Goal: Task Accomplishment & Management: Complete application form

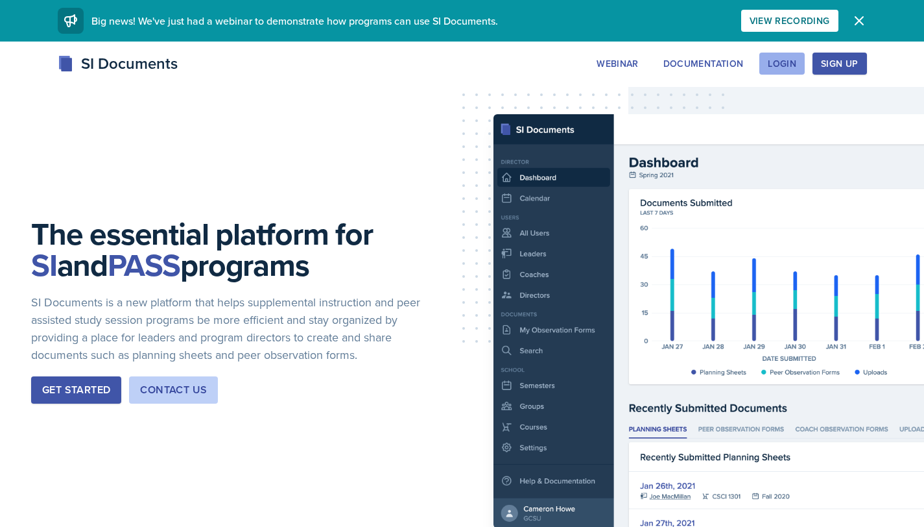
click at [777, 54] on button "Login" at bounding box center [781, 64] width 45 height 22
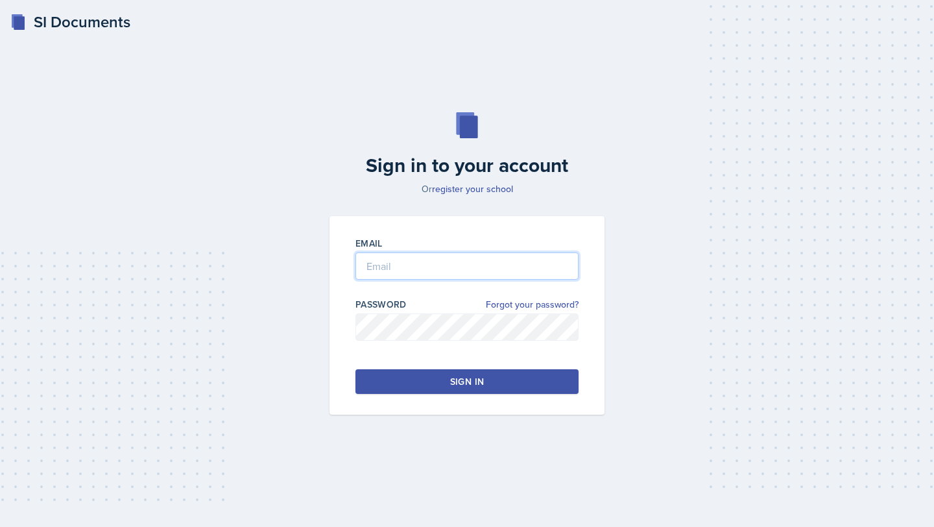
click at [404, 267] on input "email" at bounding box center [466, 265] width 223 height 27
type input "J"
type input "[EMAIL_ADDRESS][DOMAIN_NAME]"
click at [484, 388] on button "Sign in" at bounding box center [466, 381] width 223 height 25
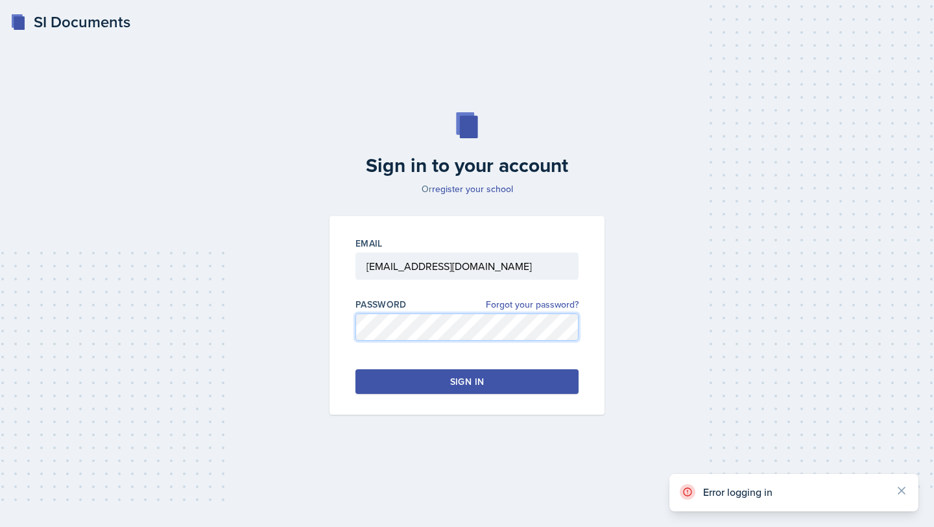
click at [281, 320] on div "Sign in to your account Or register your school Email [EMAIL_ADDRESS][DOMAIN_NA…" at bounding box center [467, 263] width 892 height 385
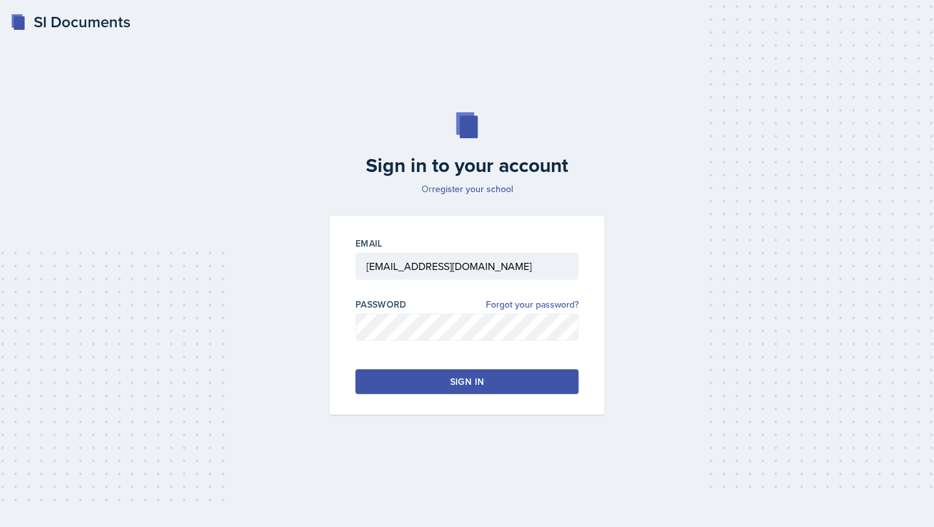
click at [408, 375] on button "Sign in" at bounding box center [466, 381] width 223 height 25
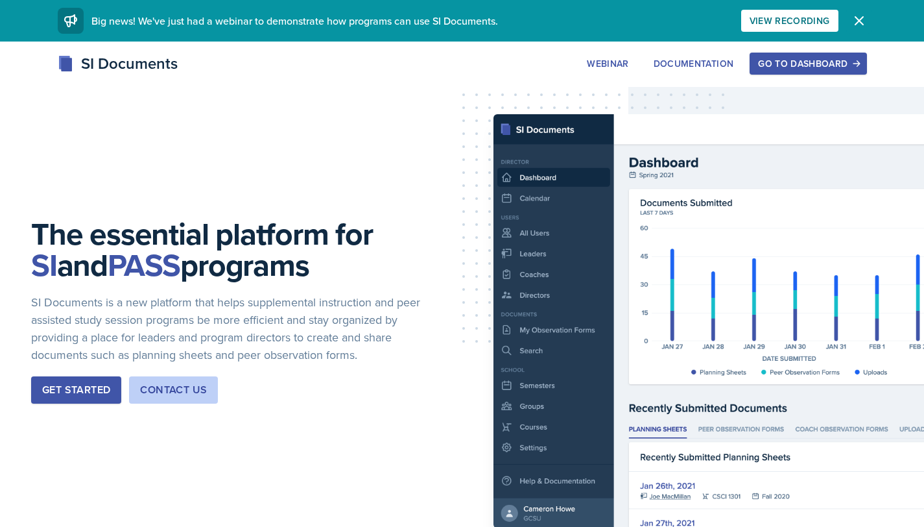
click at [860, 24] on icon "button" at bounding box center [860, 21] width 16 height 16
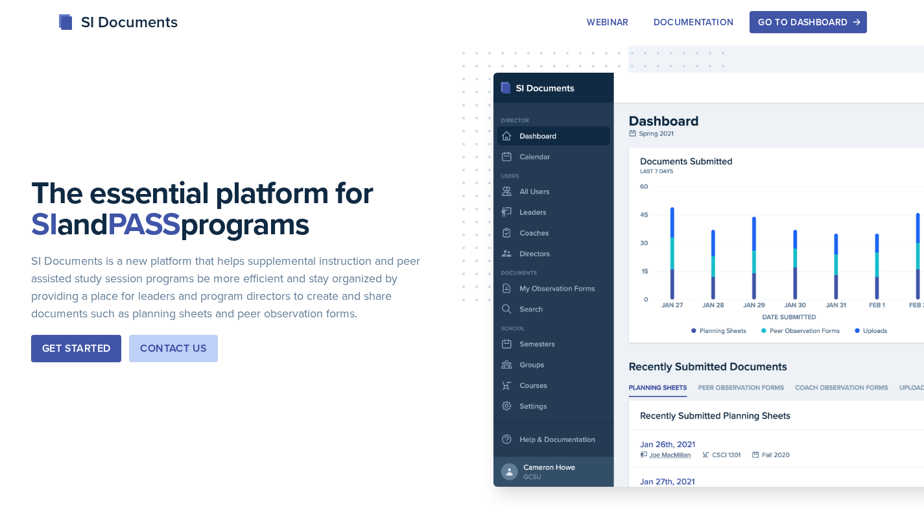
click at [54, 347] on div "Get Started" at bounding box center [76, 348] width 68 height 16
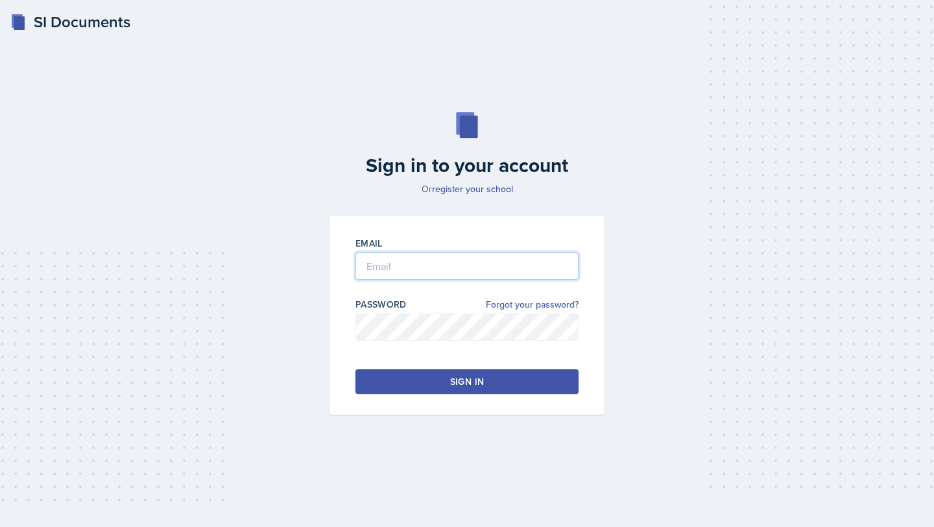
click at [423, 279] on input "email" at bounding box center [466, 265] width 223 height 27
type input "[EMAIL_ADDRESS][DOMAIN_NAME]"
click at [490, 380] on button "Sign in" at bounding box center [466, 381] width 223 height 25
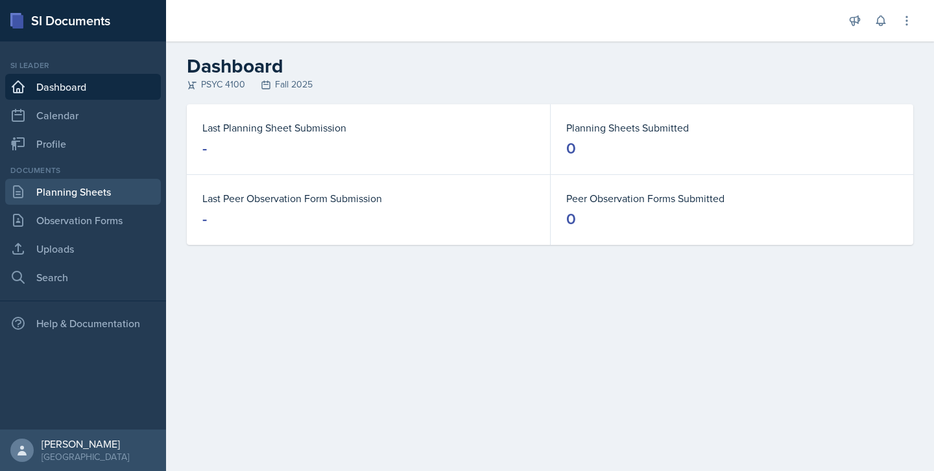
click at [113, 197] on link "Planning Sheets" at bounding box center [83, 192] width 156 height 26
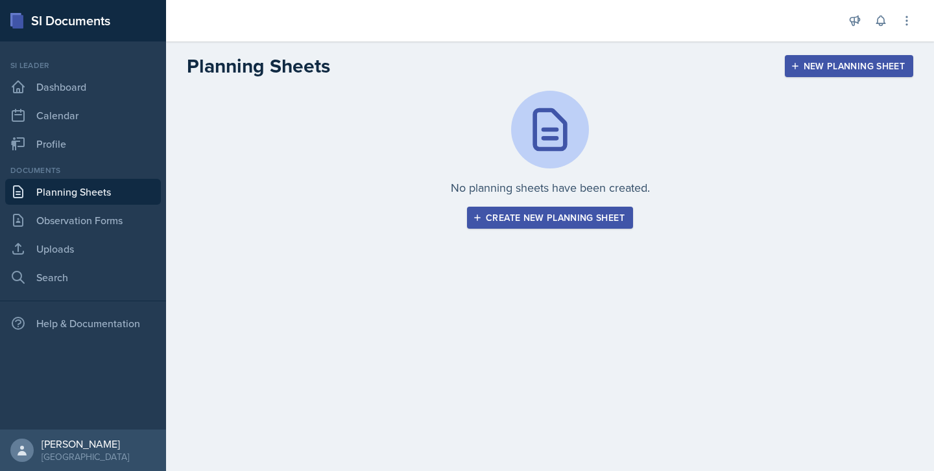
click at [507, 222] on div "Create new planning sheet" at bounding box center [549, 218] width 149 height 10
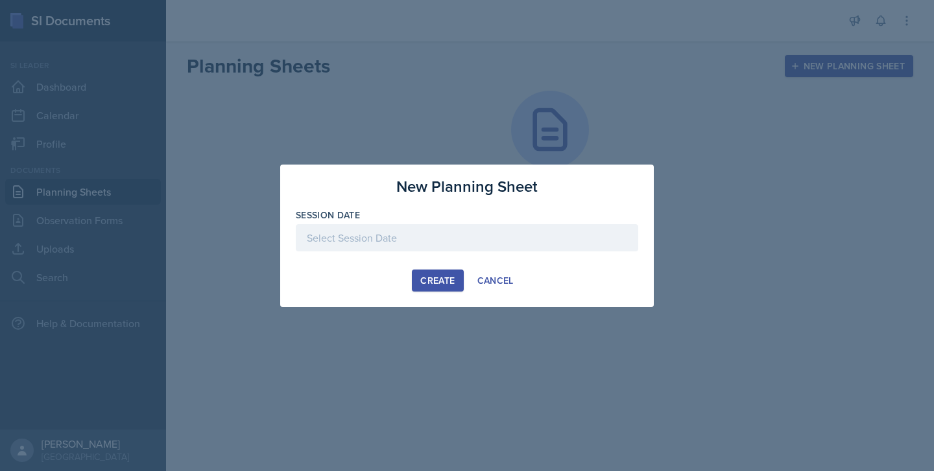
click at [445, 238] on div at bounding box center [467, 237] width 342 height 27
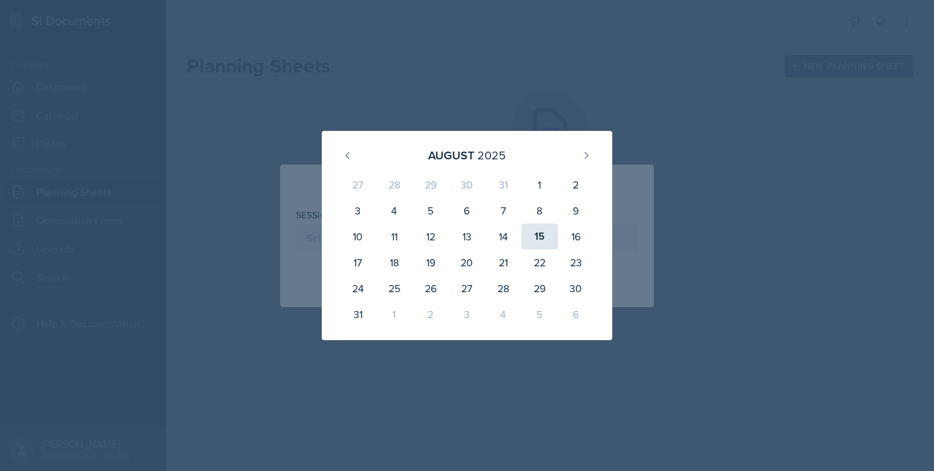
click at [538, 241] on div "15" at bounding box center [539, 237] width 36 height 26
type input "[DATE]"
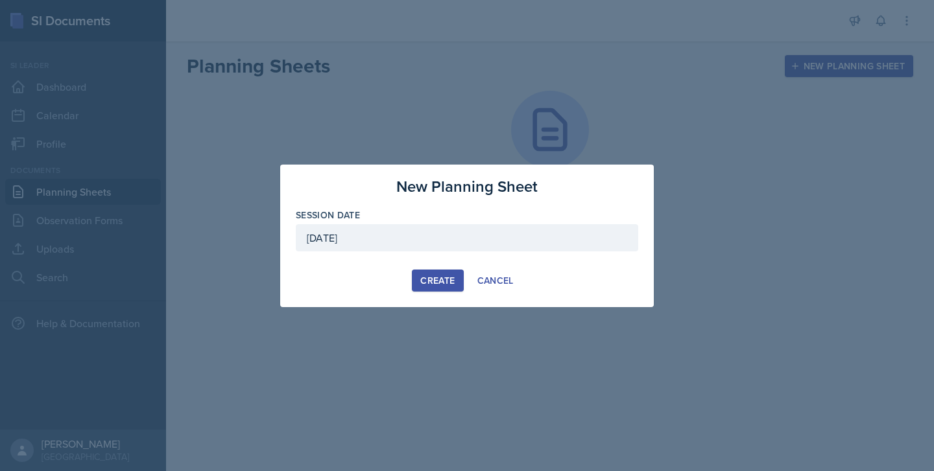
click at [443, 286] on div "Create" at bounding box center [437, 281] width 34 height 10
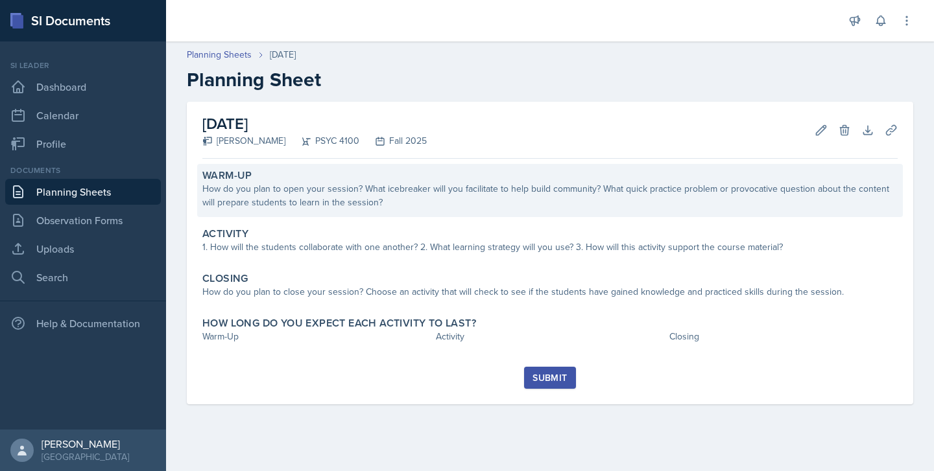
click at [326, 208] on div "How do you plan to open your session? What icebreaker will you facilitate to he…" at bounding box center [549, 195] width 695 height 27
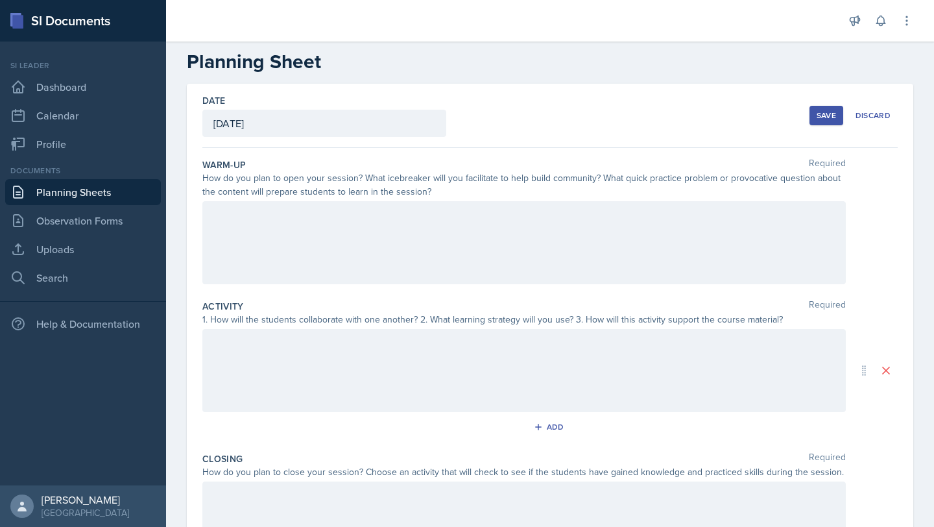
scroll to position [41, 0]
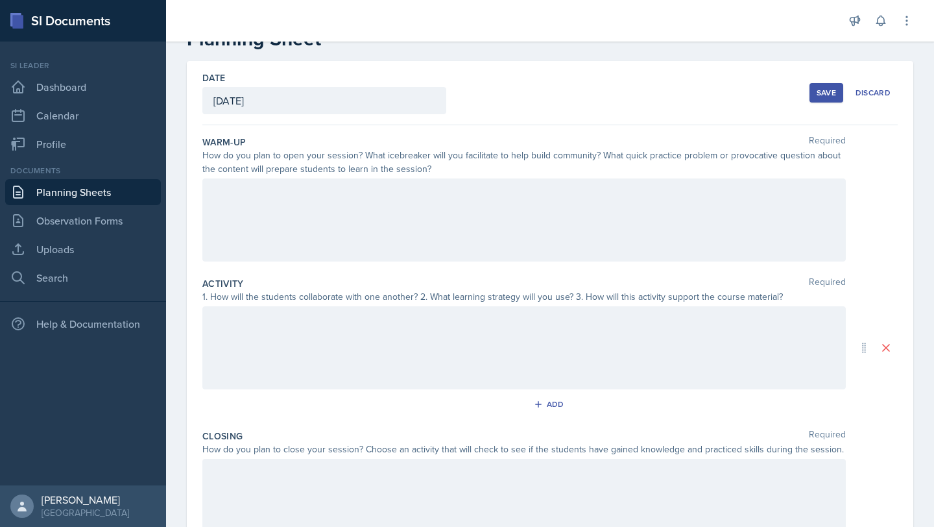
click at [328, 328] on p at bounding box center [523, 320] width 621 height 16
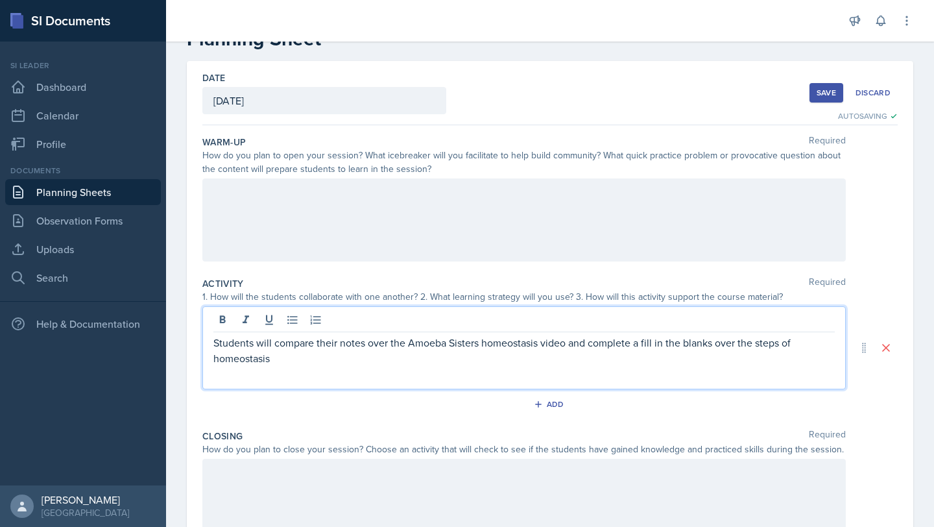
click at [440, 228] on div at bounding box center [523, 219] width 643 height 83
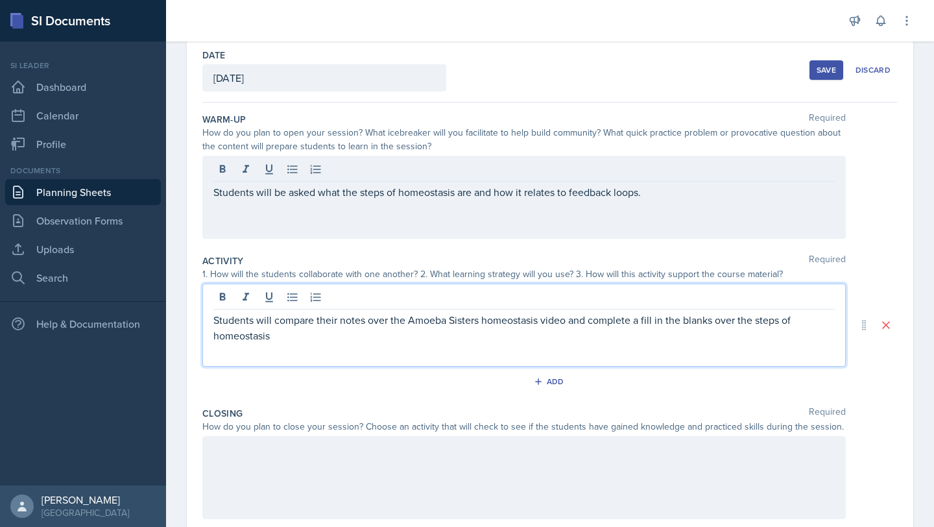
click at [270, 318] on p "Students will compare their notes over the Amoeba Sisters homeostasis video and…" at bounding box center [523, 327] width 621 height 31
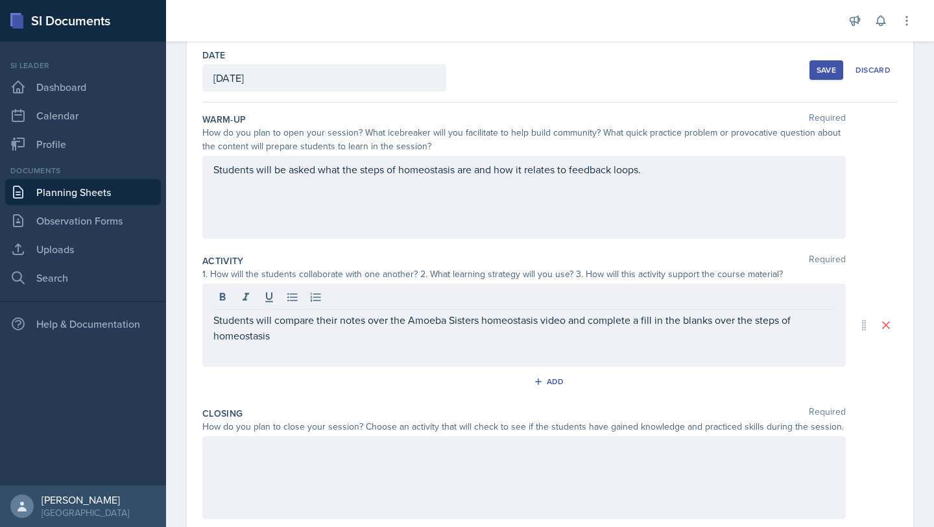
click at [345, 348] on div "Students will compare their notes over the Amoeba Sisters homeostasis video and…" at bounding box center [523, 324] width 643 height 83
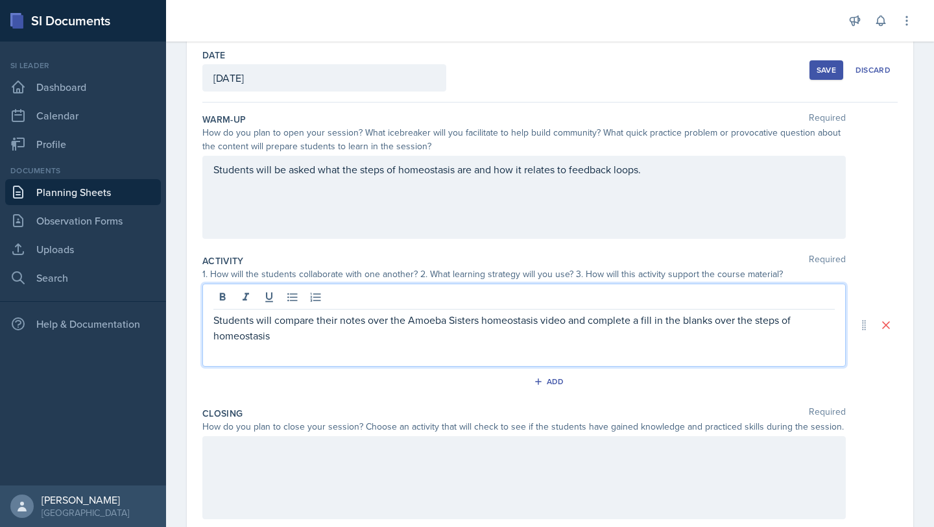
click at [302, 339] on p "Students will compare their notes over the Amoeba Sisters homeostasis video and…" at bounding box center [523, 327] width 621 height 31
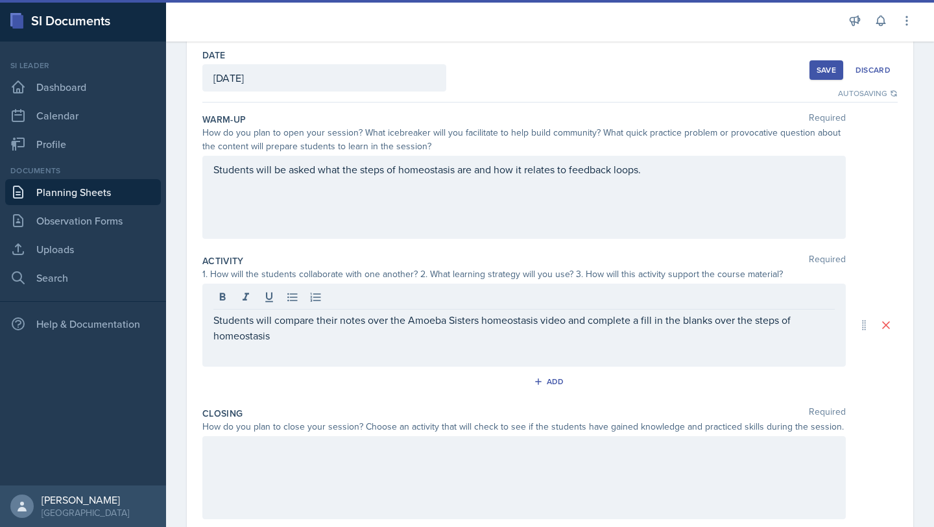
click at [289, 465] on div at bounding box center [523, 477] width 643 height 83
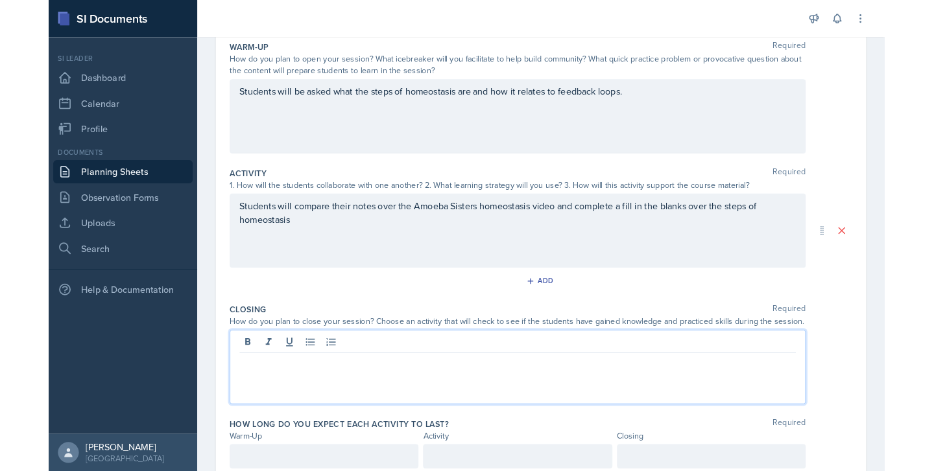
scroll to position [132, 0]
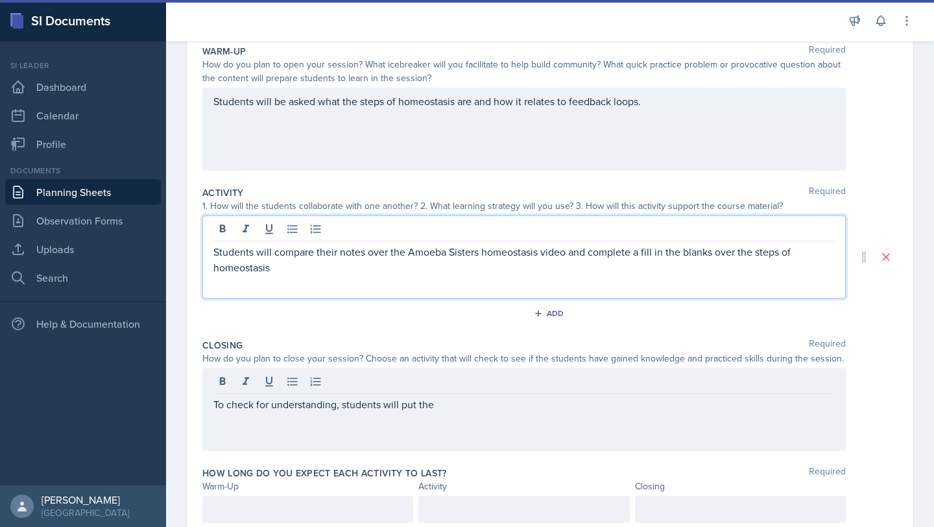
click at [283, 247] on p "Students will compare their notes over the Amoeba Sisters homeostasis video and…" at bounding box center [523, 259] width 621 height 31
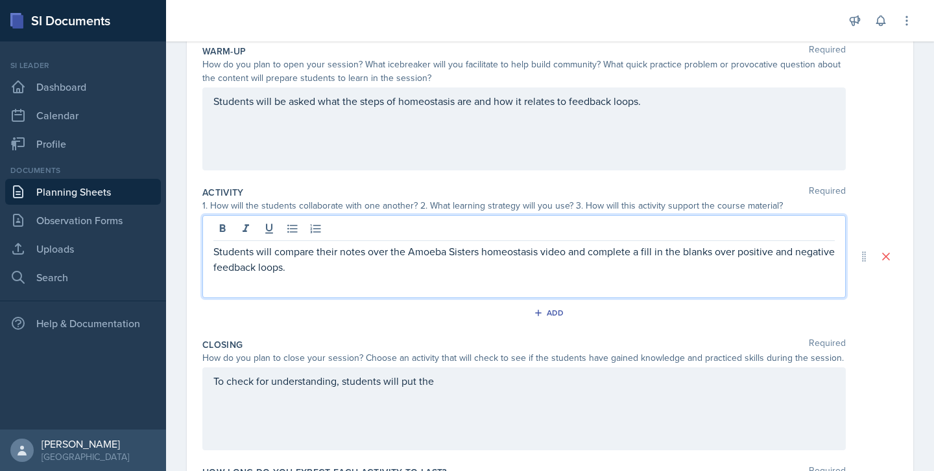
click at [704, 109] on div "Students will be asked what the steps of homeostasis are and how it relates to …" at bounding box center [523, 129] width 643 height 83
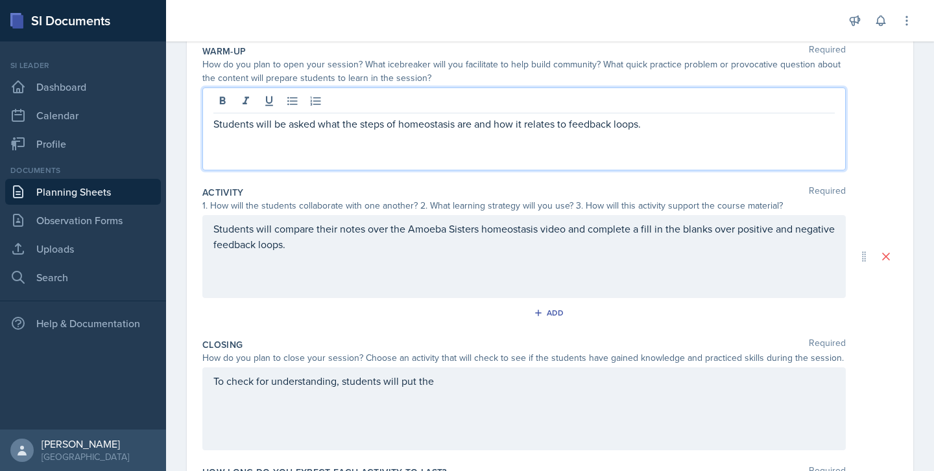
scroll to position [154, 0]
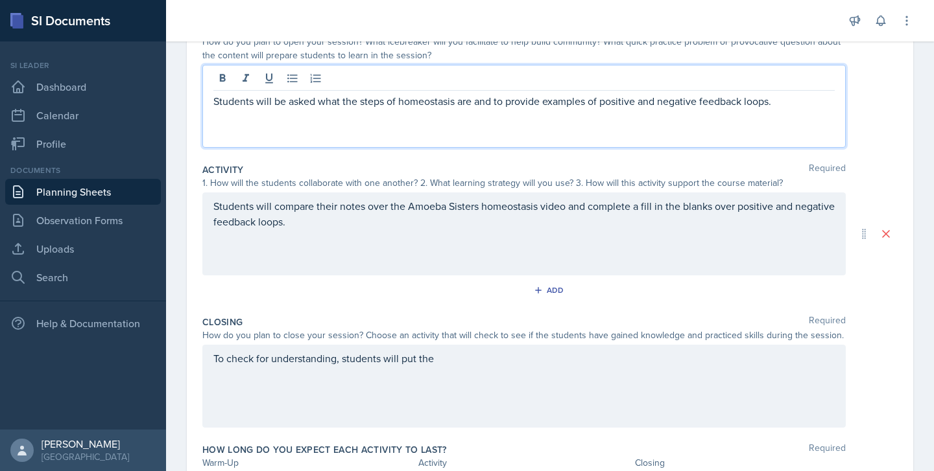
click at [542, 102] on p "Students will be asked what the steps of homeostasis are and to provide example…" at bounding box center [523, 101] width 621 height 16
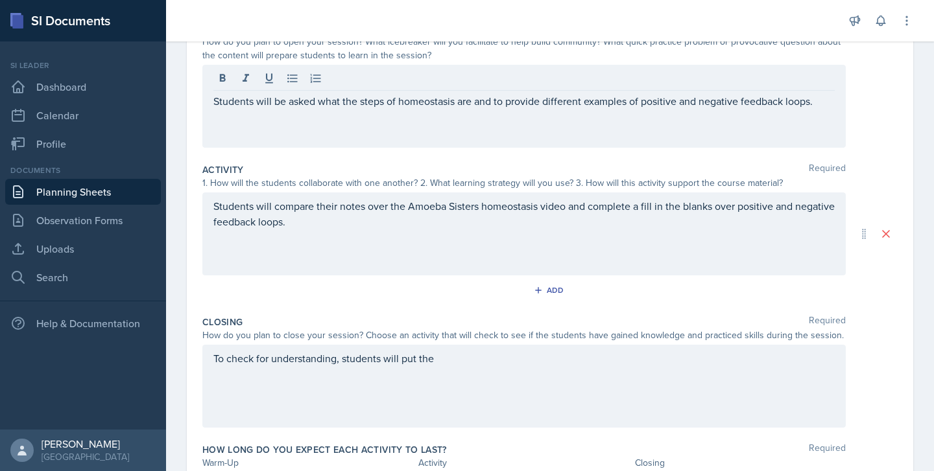
click at [491, 374] on div "To check for understanding, students will put the" at bounding box center [523, 386] width 643 height 83
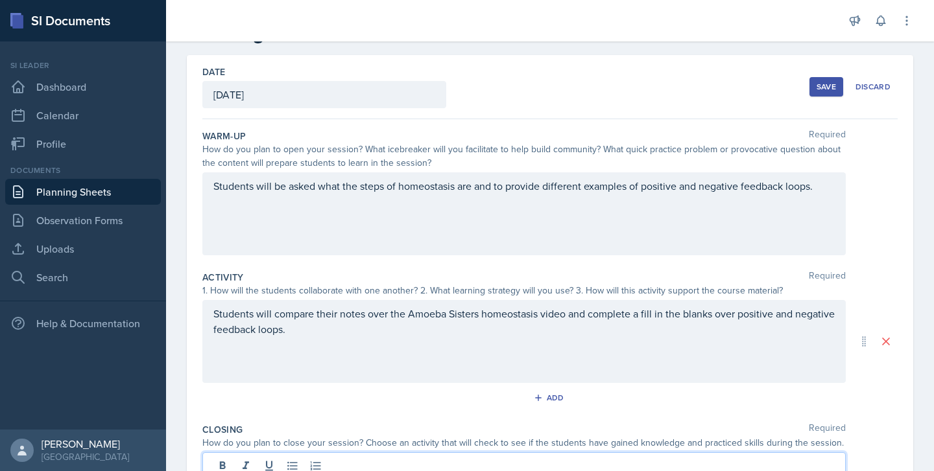
scroll to position [45, 0]
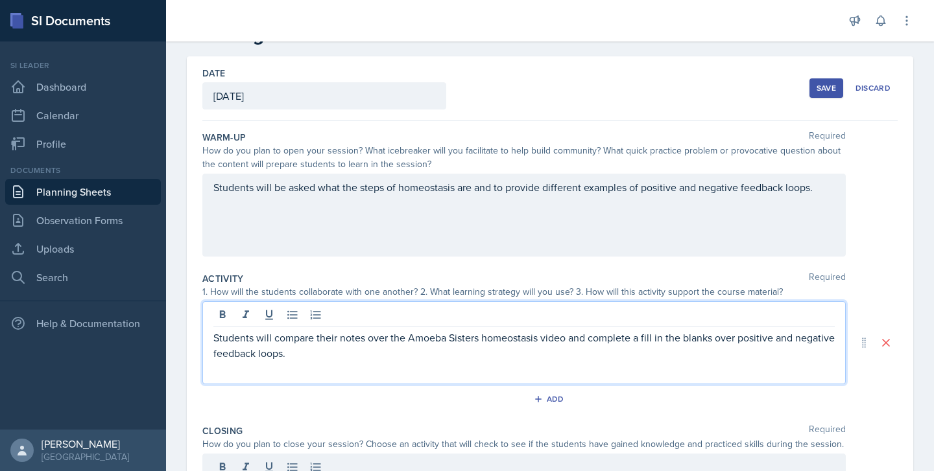
click at [435, 335] on p "Students will compare their notes over the Amoeba Sisters homeostasis video and…" at bounding box center [523, 345] width 621 height 31
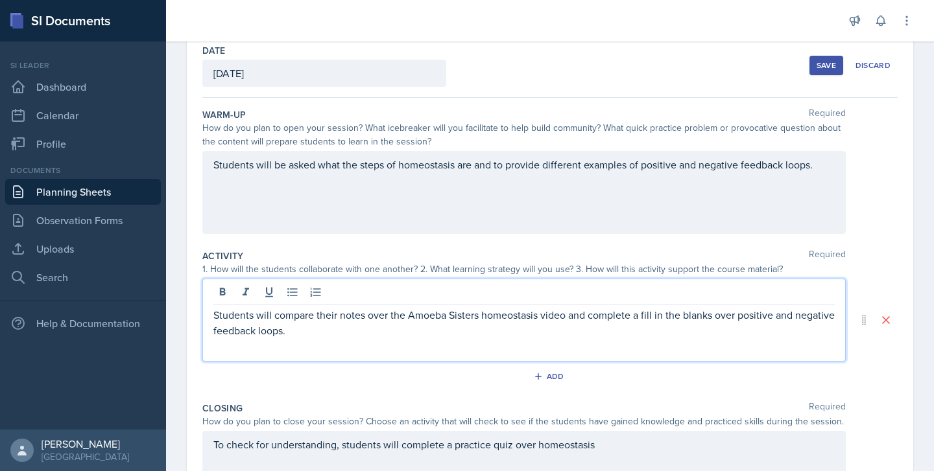
click at [819, 178] on div "Students will be asked what the steps of homeostasis are and to provide differe…" at bounding box center [523, 192] width 643 height 83
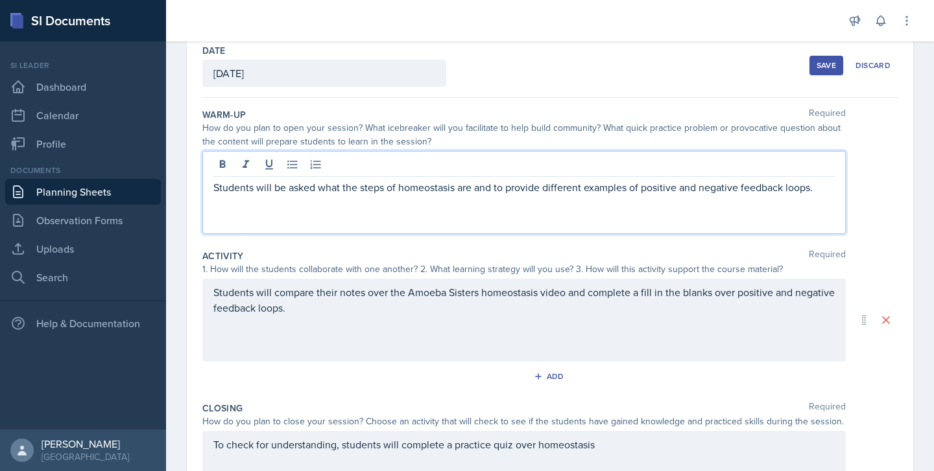
scroll to position [91, 0]
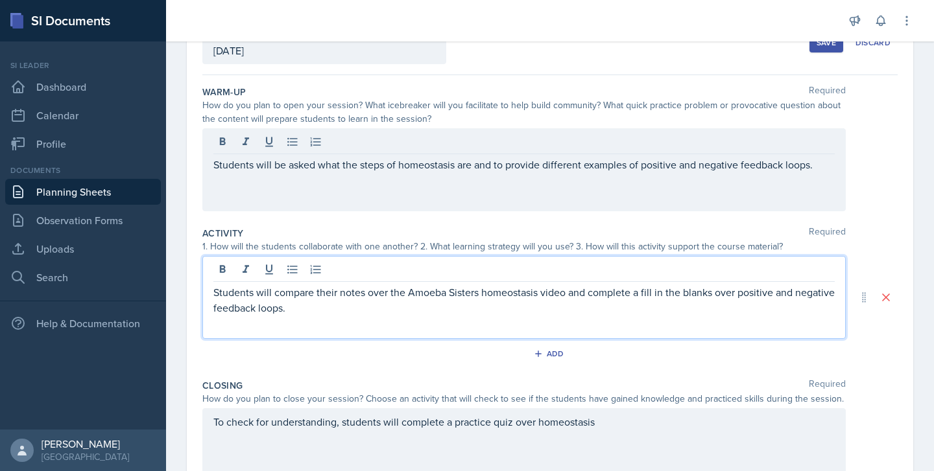
click at [329, 293] on div "Students will compare their notes over the Amoeba Sisters homeostasis video and…" at bounding box center [523, 308] width 621 height 47
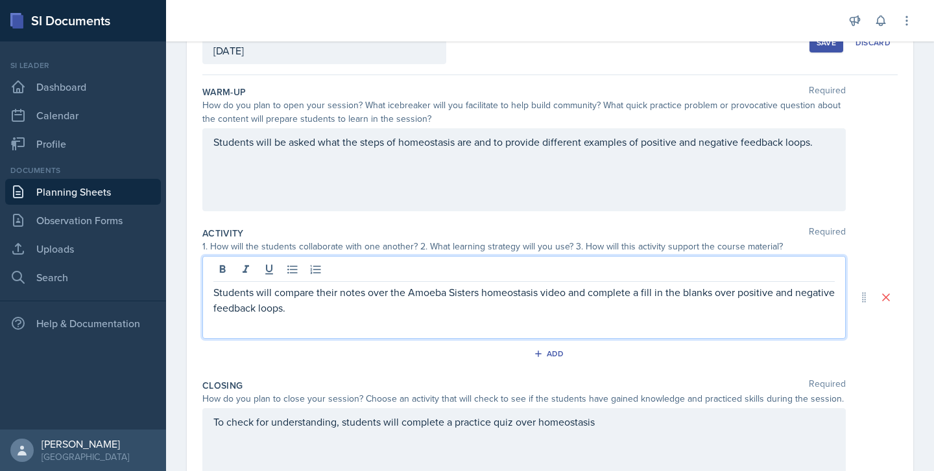
click at [349, 315] on p "Students will compare their notes over the Amoeba Sisters homeostasis video and…" at bounding box center [523, 300] width 621 height 31
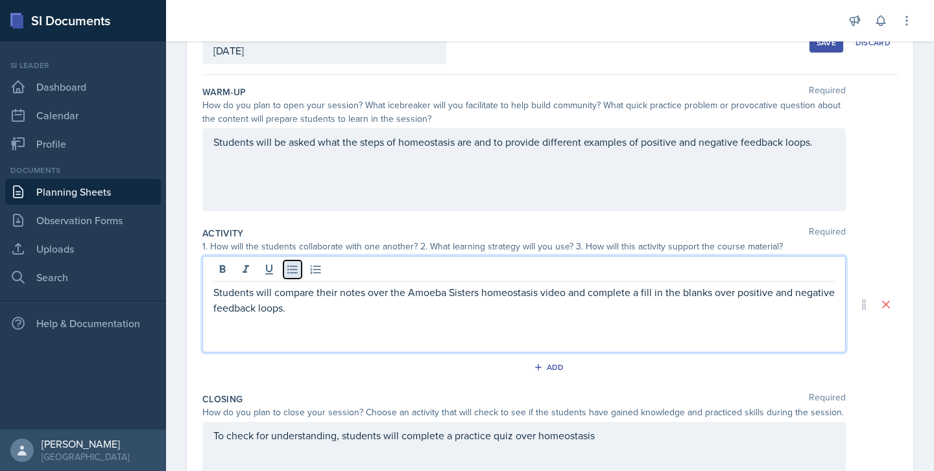
click at [294, 273] on icon at bounding box center [292, 270] width 10 height 8
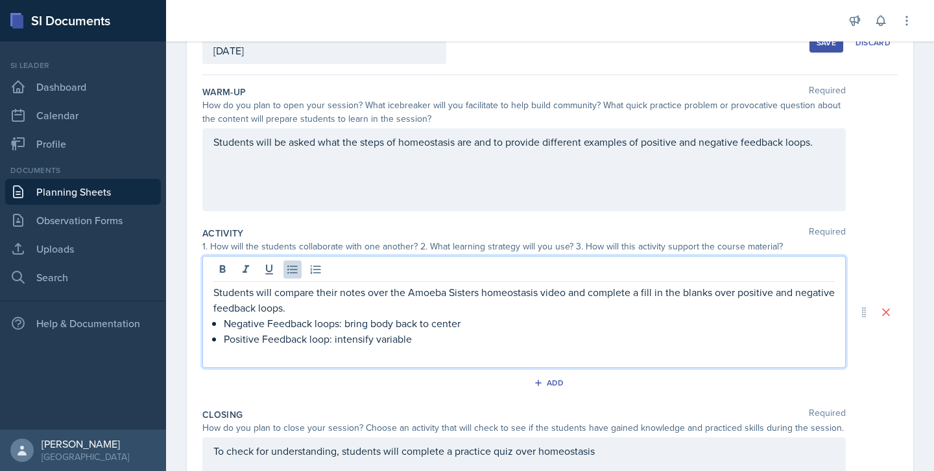
click at [531, 319] on p "Negative Feedback loops: bring body back to center" at bounding box center [529, 324] width 611 height 16
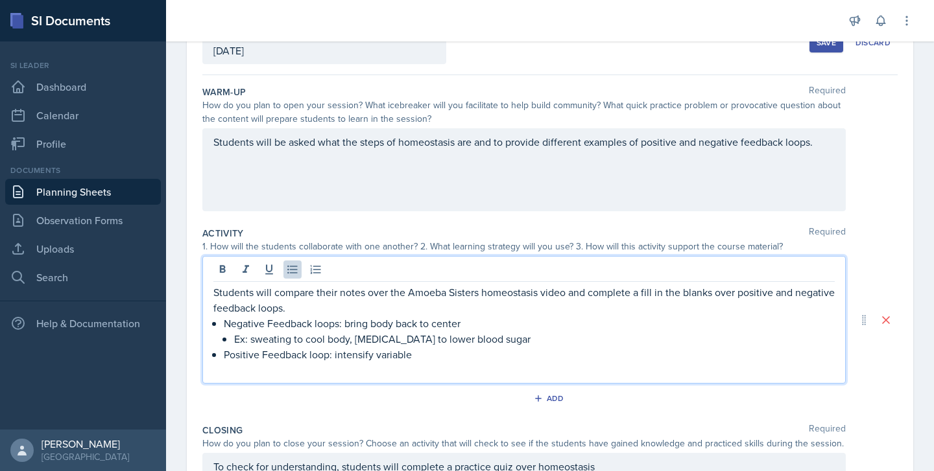
click at [508, 346] on p "Ex: sweating to cool body, [MEDICAL_DATA] to lower blood sugar" at bounding box center [534, 339] width 601 height 16
click at [479, 361] on p "Positive Feedback loop: intensify variable" at bounding box center [529, 355] width 611 height 16
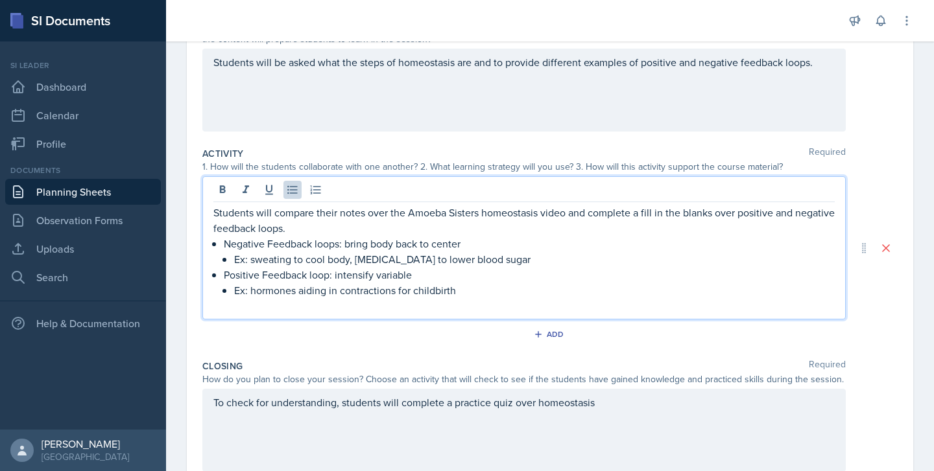
scroll to position [166, 0]
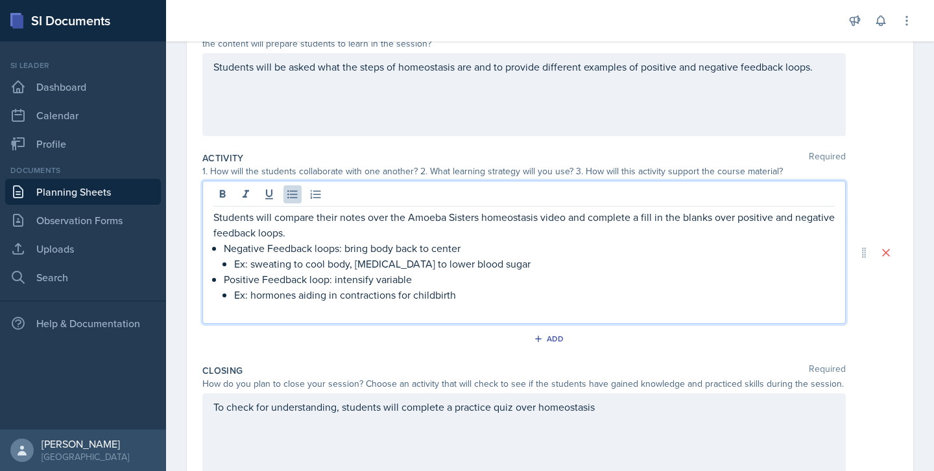
click at [507, 296] on p "Ex: hormones aiding in contractions for childbirth" at bounding box center [534, 295] width 601 height 16
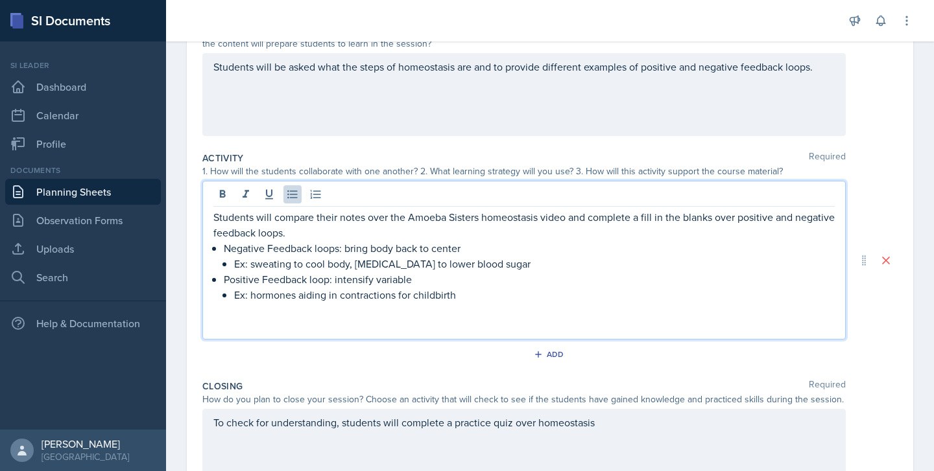
click at [215, 307] on div "Students will compare their notes over the Amoeba Sisters homeostasis video and…" at bounding box center [523, 271] width 621 height 125
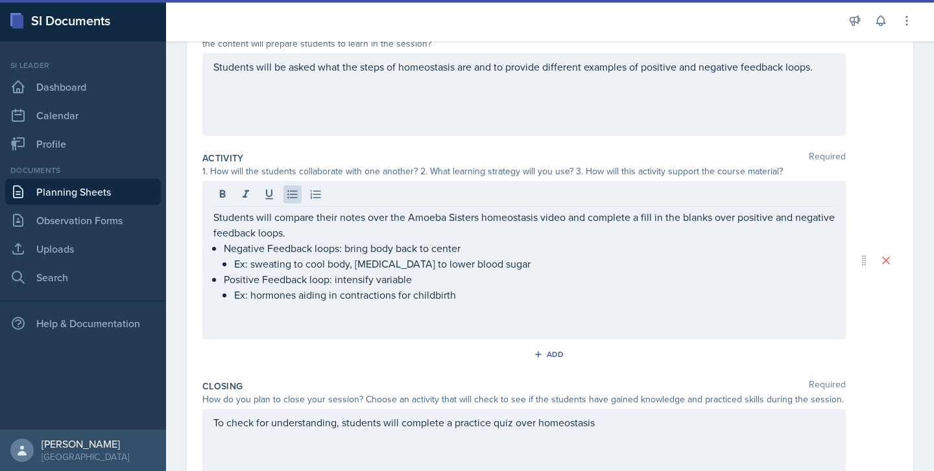
click at [209, 309] on div "Students will compare their notes over the Amoeba Sisters homeostasis video and…" at bounding box center [523, 260] width 643 height 159
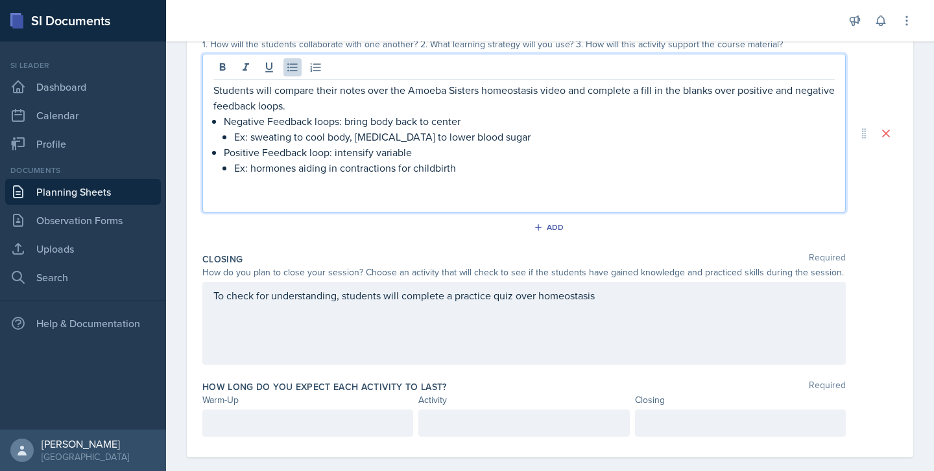
scroll to position [291, 0]
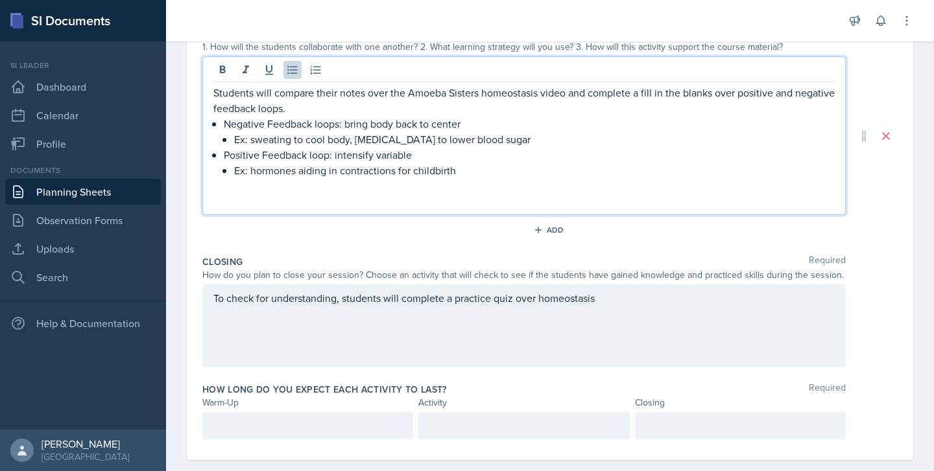
click at [623, 309] on div "To check for understanding, students will complete a practice quiz over homeost…" at bounding box center [523, 326] width 643 height 83
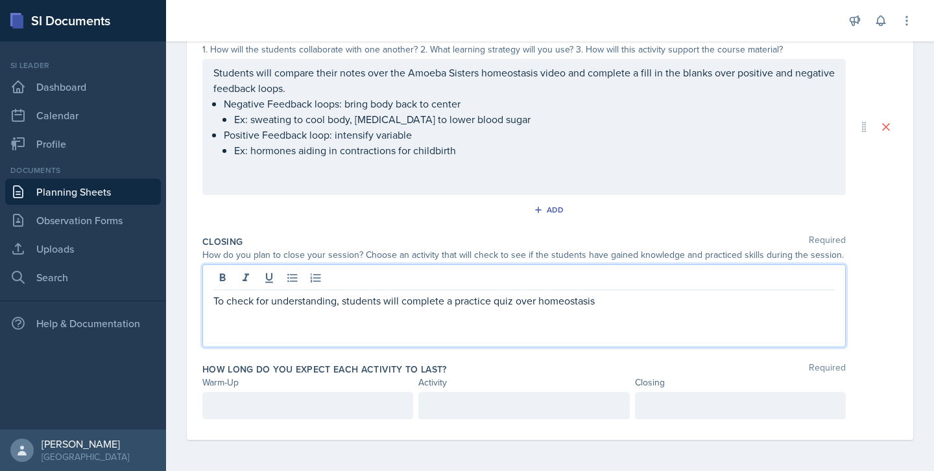
scroll to position [288, 0]
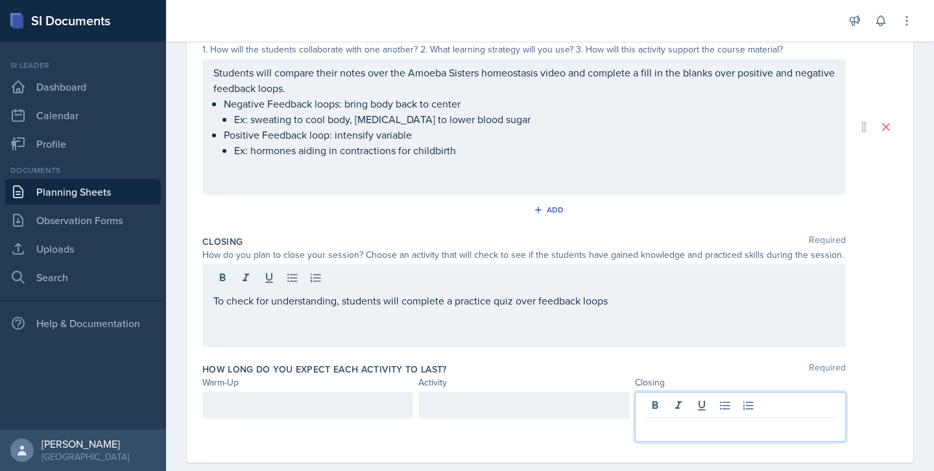
click at [692, 421] on p at bounding box center [740, 429] width 189 height 16
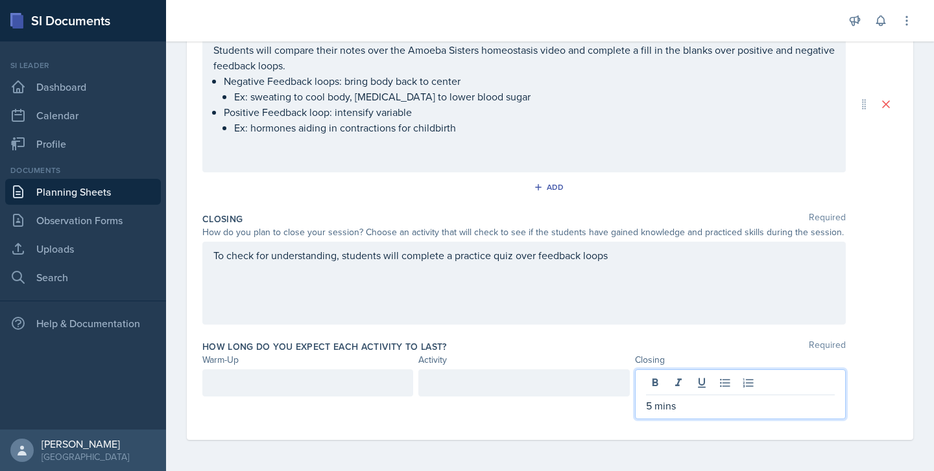
click at [478, 383] on div at bounding box center [523, 383] width 211 height 27
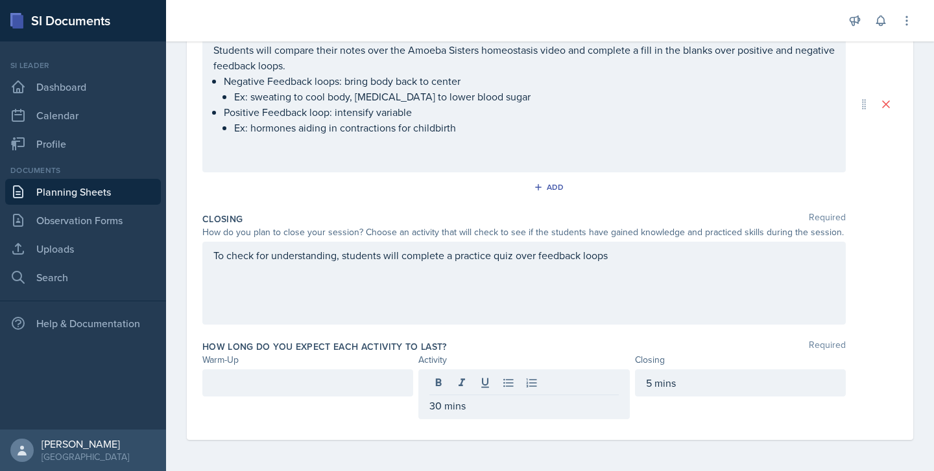
click at [302, 392] on div at bounding box center [307, 383] width 211 height 27
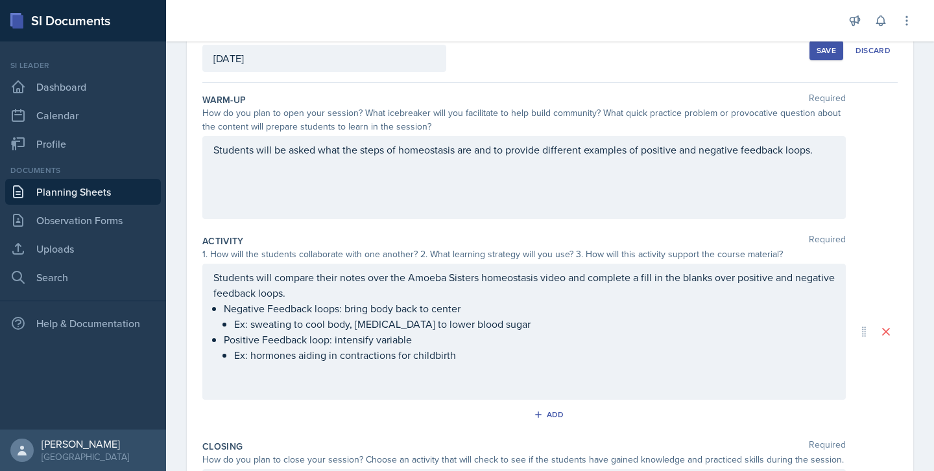
scroll to position [43, 0]
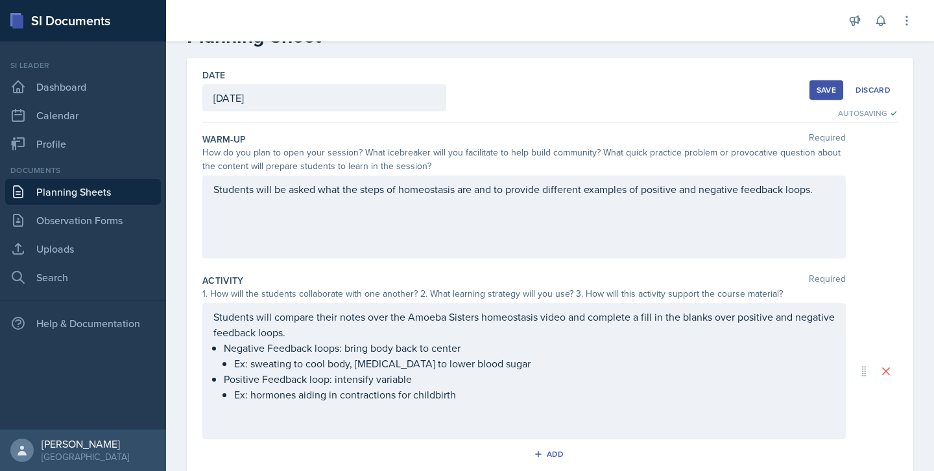
click at [812, 198] on div "Students will be asked what the steps of homeostasis are and to provide differe…" at bounding box center [523, 217] width 643 height 83
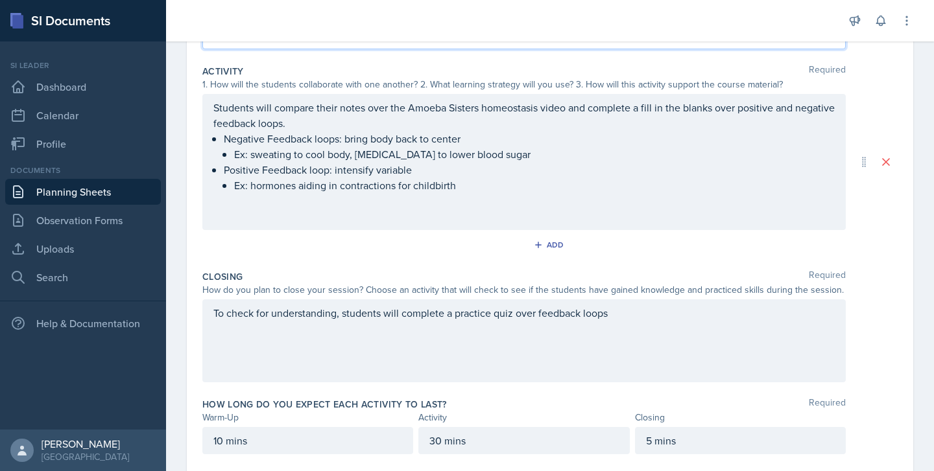
scroll to position [256, 0]
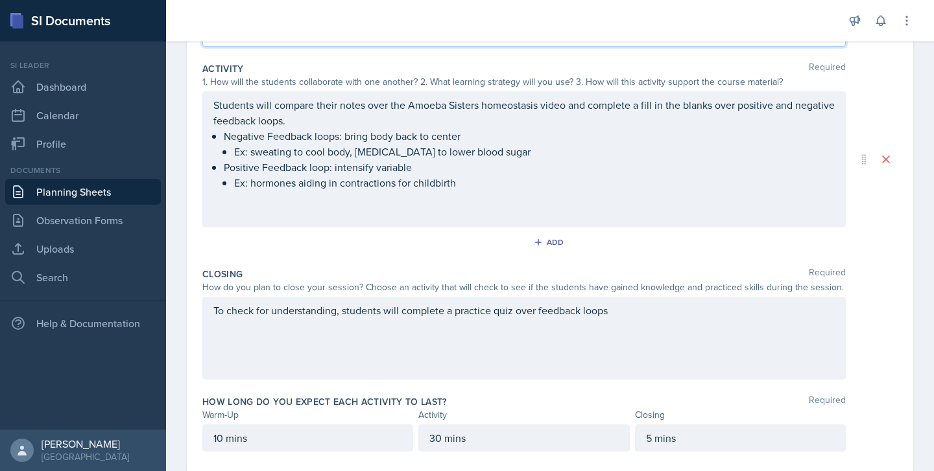
click at [714, 322] on div "To check for understanding, students will complete a practice quiz over feedbac…" at bounding box center [523, 338] width 643 height 83
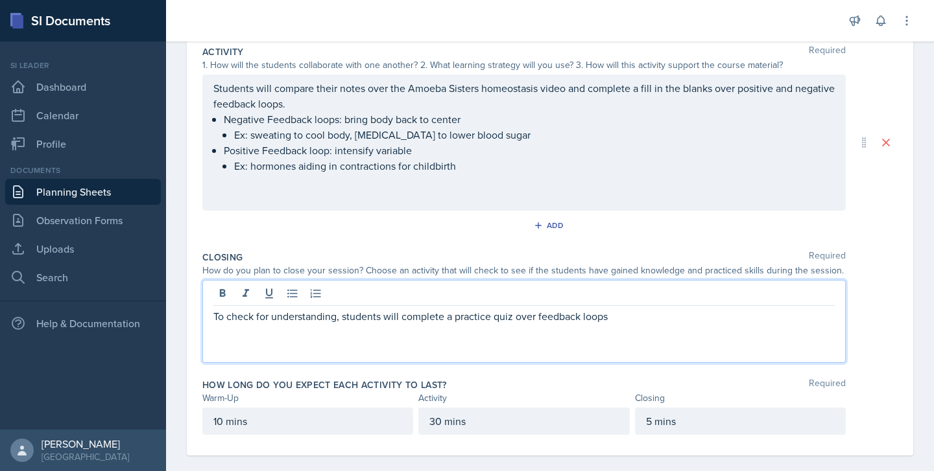
scroll to position [272, 0]
click at [739, 89] on p "Students will compare their notes over the Amoeba Sisters homeostasis video and…" at bounding box center [523, 96] width 621 height 31
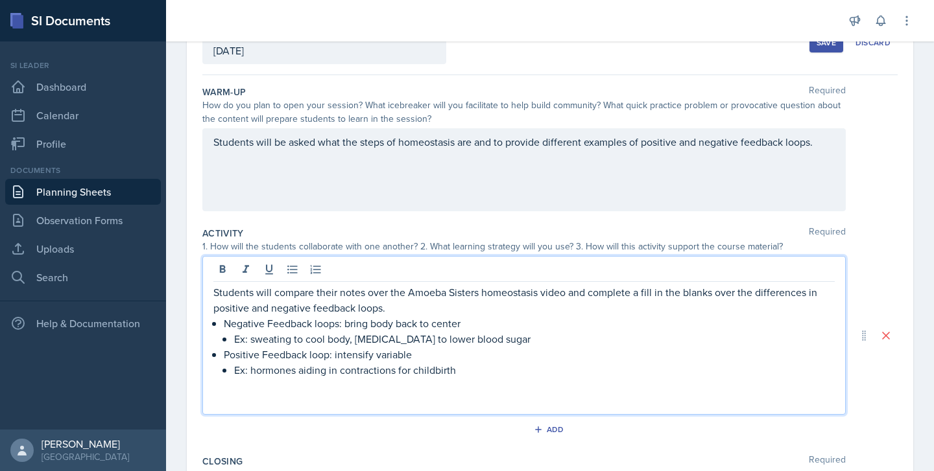
scroll to position [113, 0]
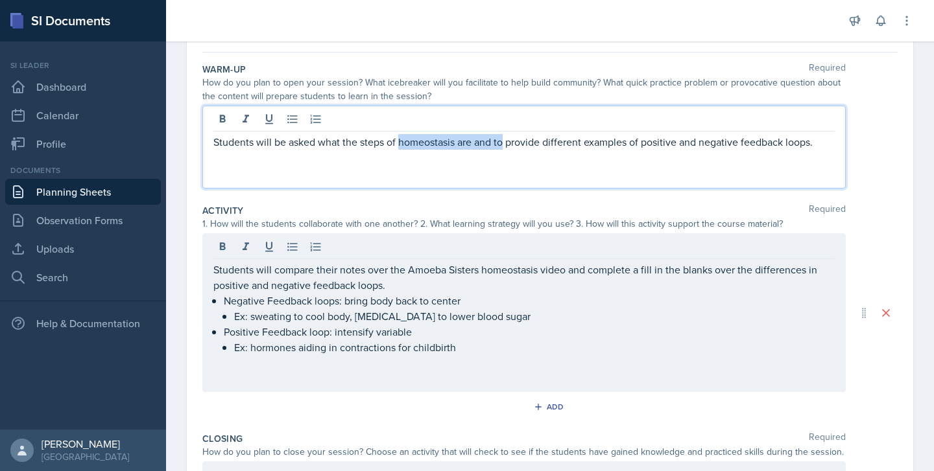
drag, startPoint x: 504, startPoint y: 143, endPoint x: 399, endPoint y: 138, distance: 104.5
click at [399, 138] on p "Students will be asked what the steps of homeostasis are and to provide differe…" at bounding box center [523, 142] width 621 height 16
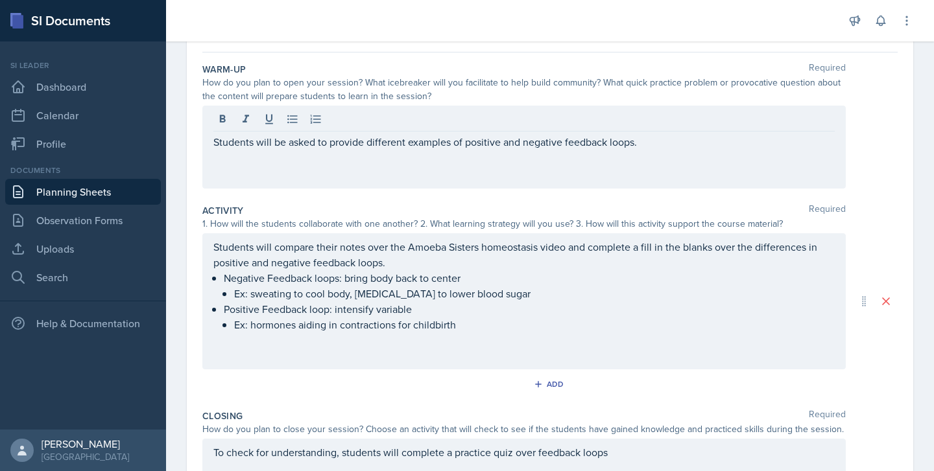
click at [669, 155] on div "Students will be asked to provide different examples of positive and negative f…" at bounding box center [523, 147] width 643 height 83
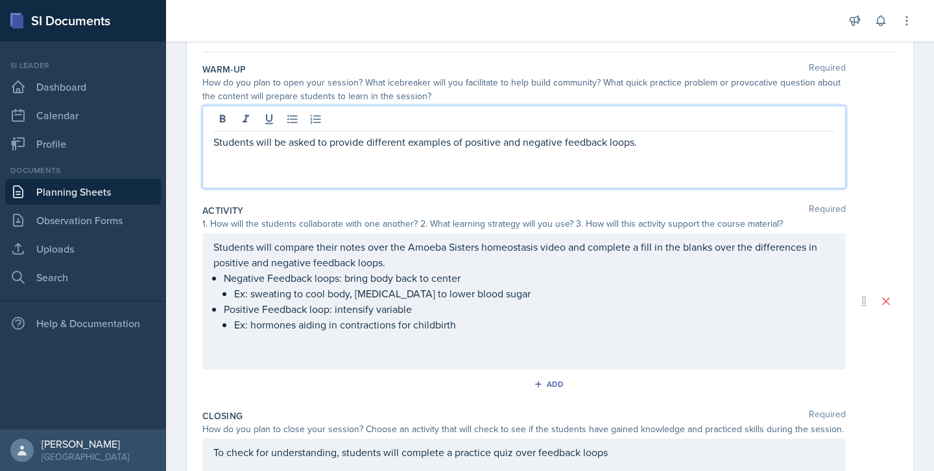
click at [663, 146] on p "Students will be asked to provide different examples of positive and negative f…" at bounding box center [523, 142] width 621 height 16
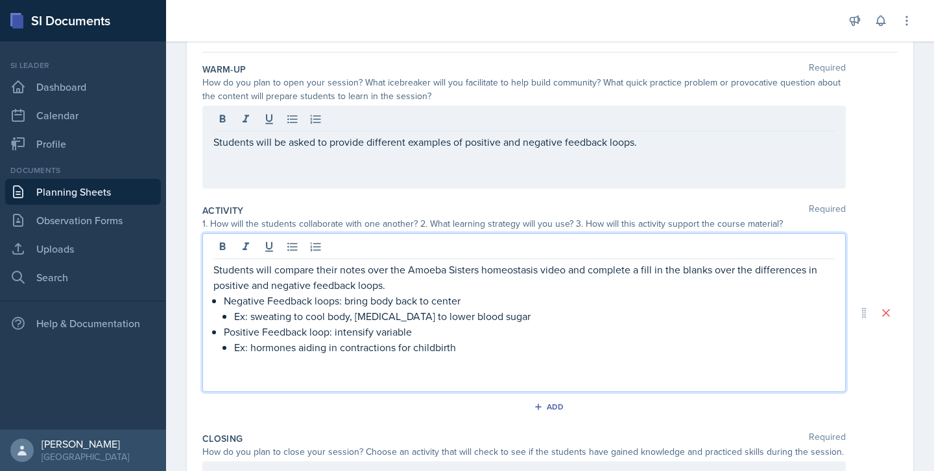
click at [364, 262] on p "Students will compare their notes over the Amoeba Sisters homeostasis video and…" at bounding box center [523, 277] width 621 height 31
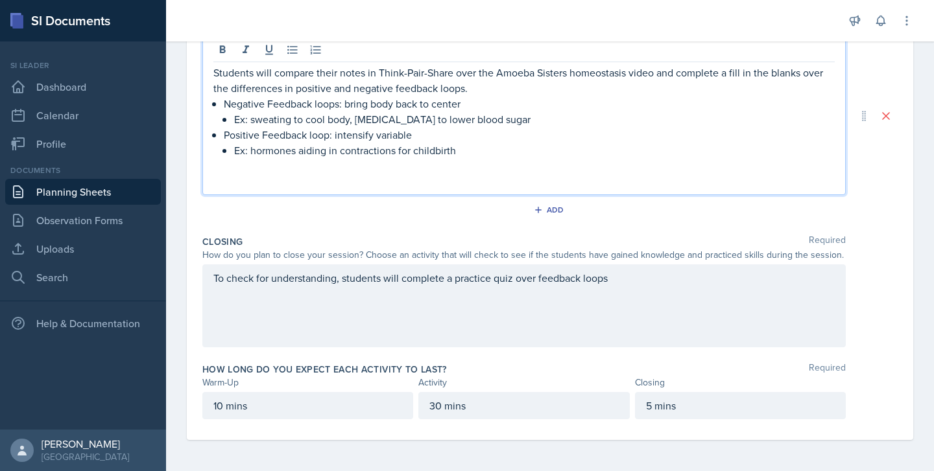
scroll to position [286, 0]
click at [335, 416] on p "10 mins" at bounding box center [307, 408] width 189 height 16
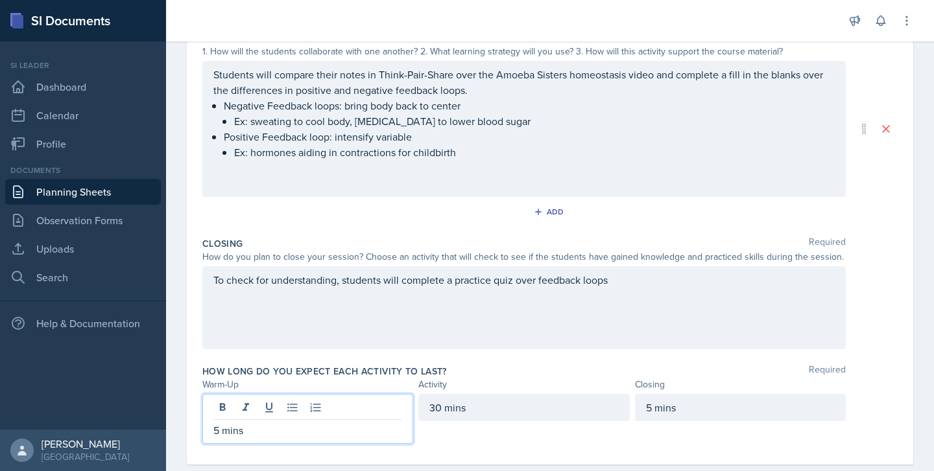
click at [436, 407] on div "30 mins" at bounding box center [523, 407] width 211 height 27
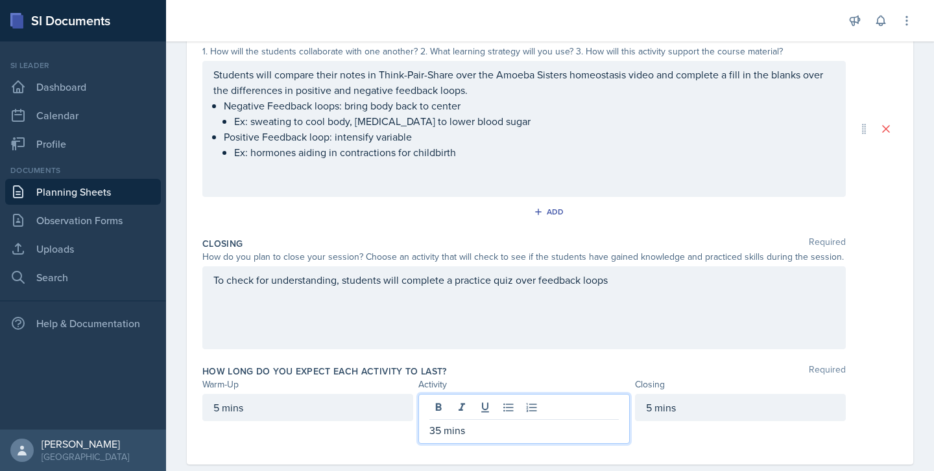
scroll to position [309, 0]
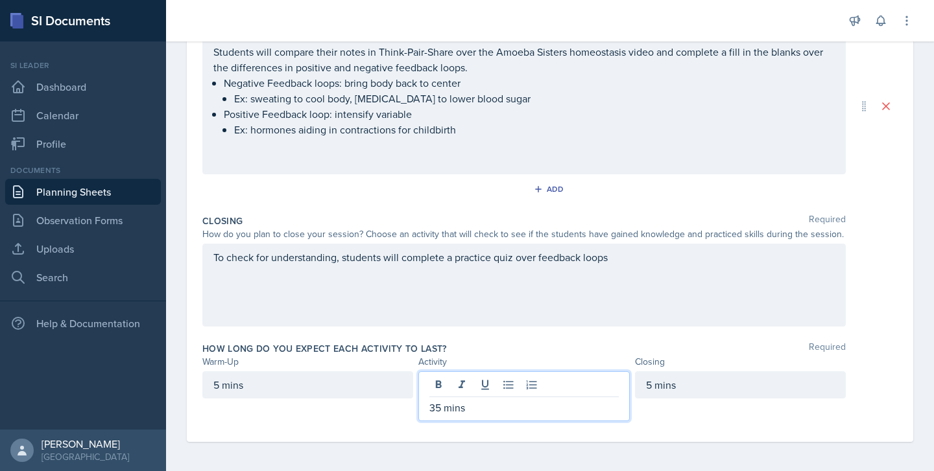
click at [655, 75] on p "Students will compare their notes in Think-Pair-Share over the Amoeba Sisters h…" at bounding box center [523, 59] width 621 height 31
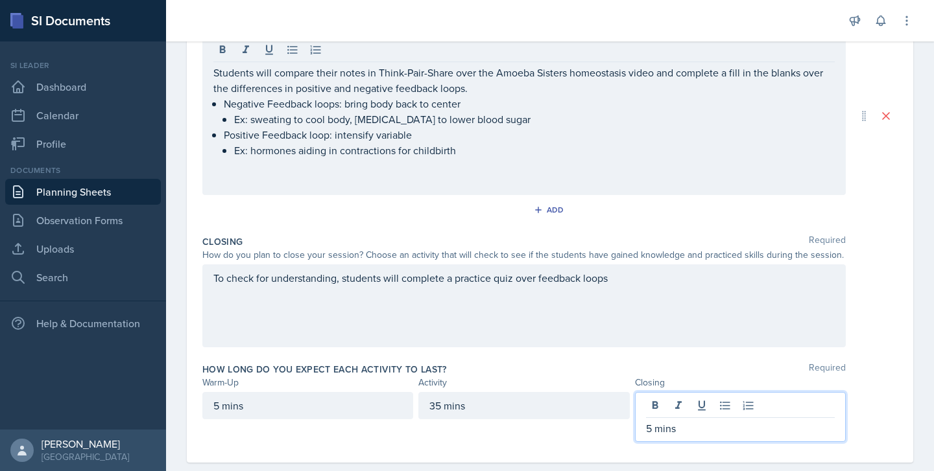
scroll to position [311, 0]
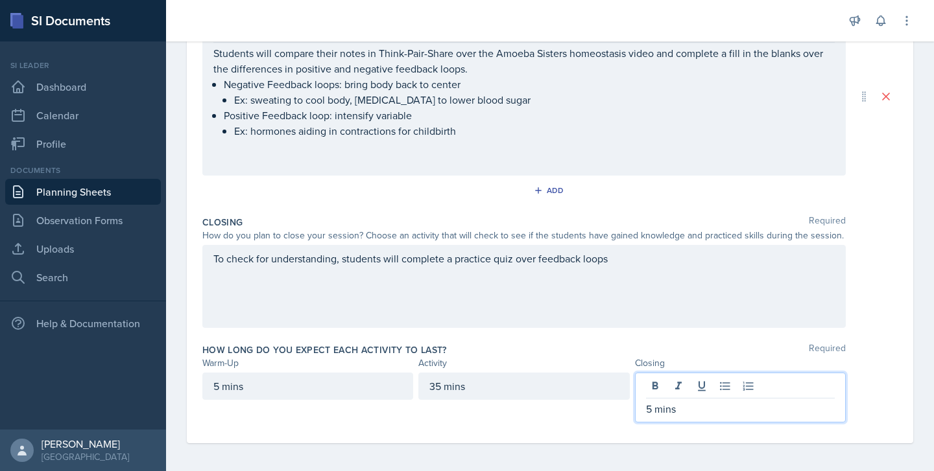
click at [646, 405] on p "5 mins" at bounding box center [740, 409] width 189 height 16
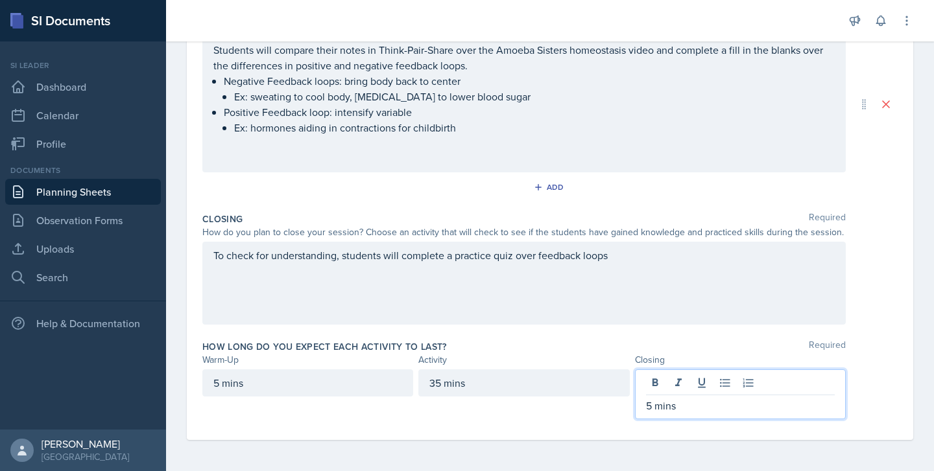
click at [220, 387] on div "5 mins" at bounding box center [307, 383] width 211 height 27
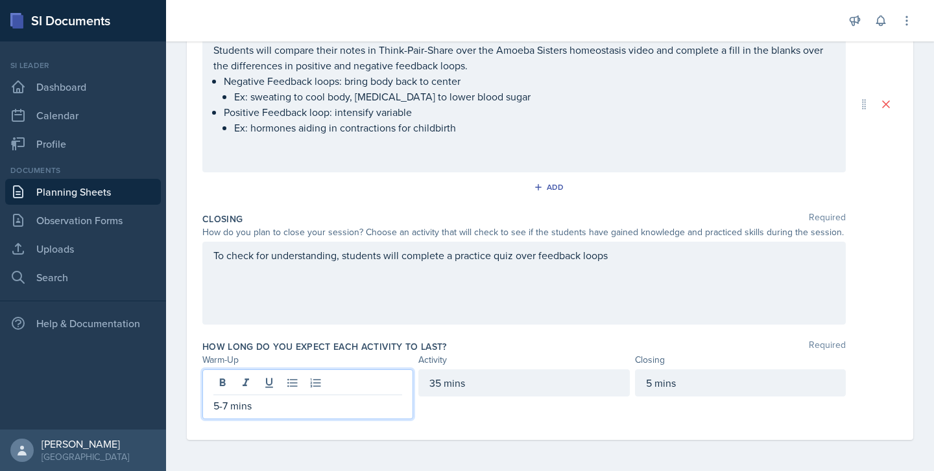
click at [644, 385] on div "5 mins" at bounding box center [740, 383] width 211 height 27
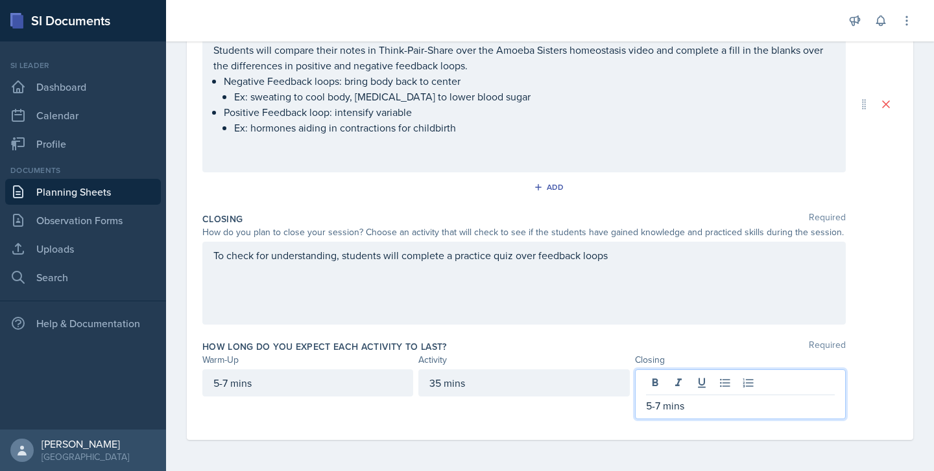
click at [225, 385] on div "5-7 mins" at bounding box center [307, 383] width 211 height 27
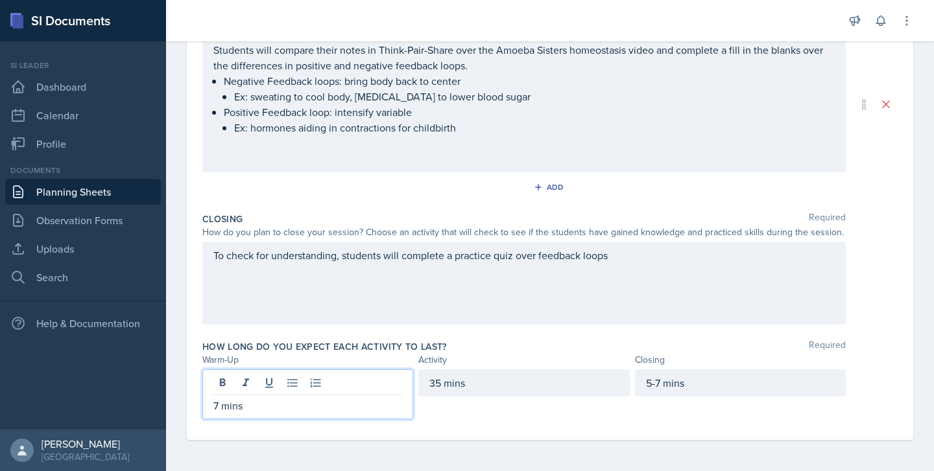
click at [651, 387] on div "5-7 mins" at bounding box center [740, 383] width 211 height 27
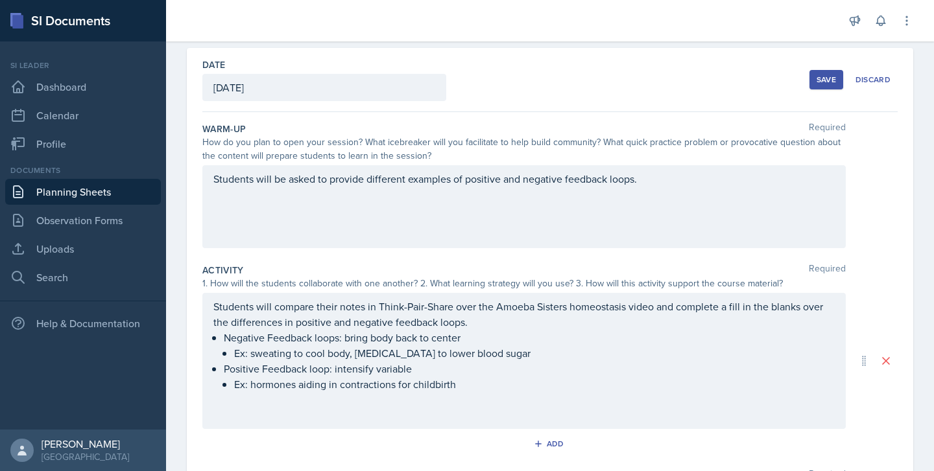
scroll to position [51, 0]
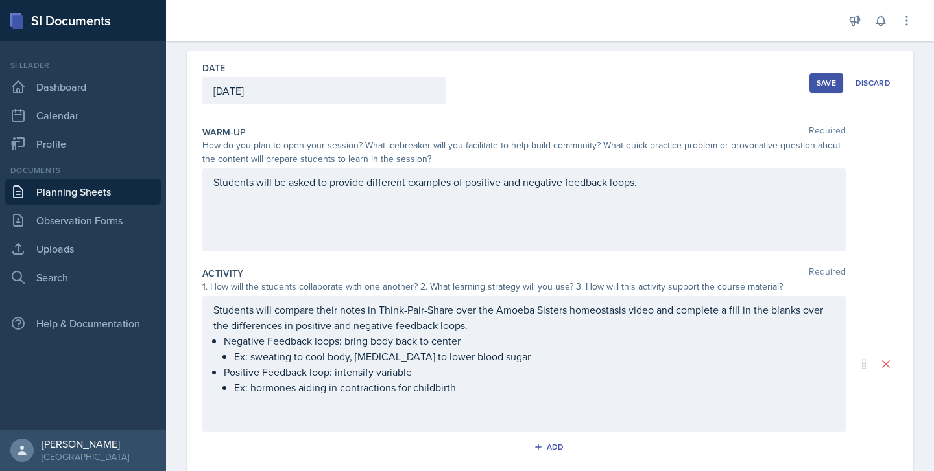
click at [650, 177] on p "Students will be asked to provide different examples of positive and negative f…" at bounding box center [523, 182] width 621 height 16
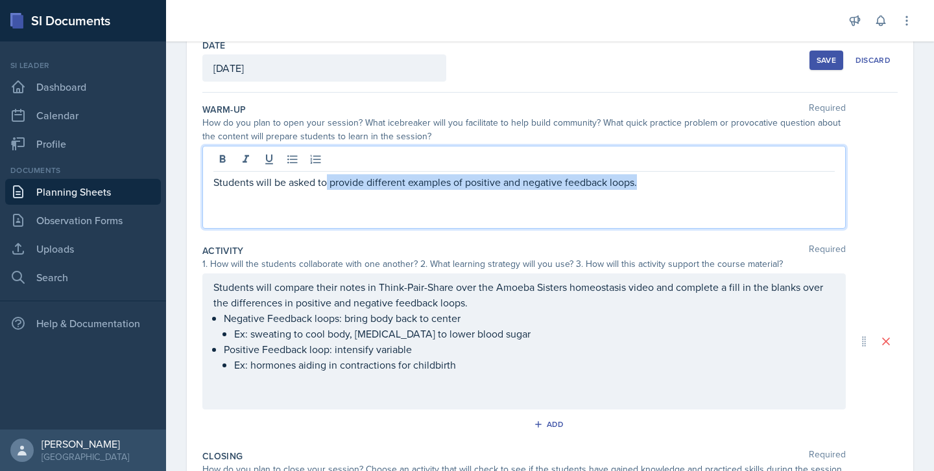
drag, startPoint x: 647, startPoint y: 185, endPoint x: 326, endPoint y: 185, distance: 321.0
click at [326, 185] on p "Students will be asked to provide different examples of positive and negative f…" at bounding box center [523, 182] width 621 height 16
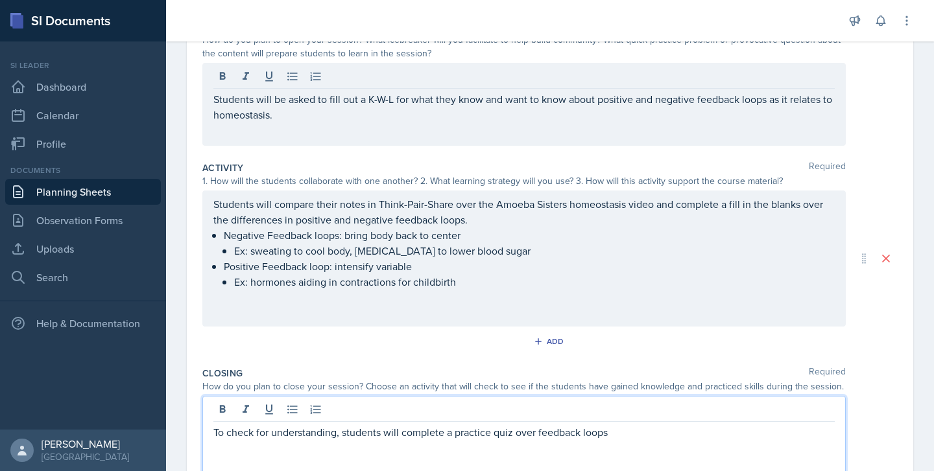
scroll to position [179, 0]
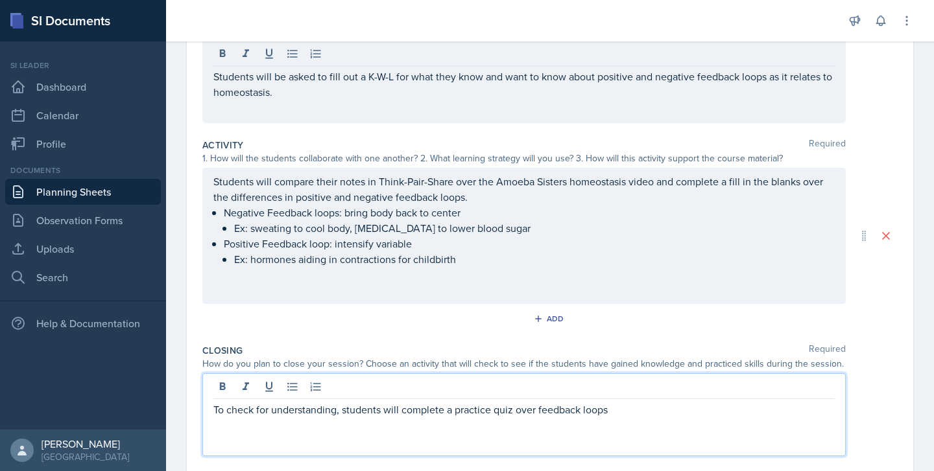
click at [657, 409] on p "To check for understanding, students will complete a practice quiz over feedbac…" at bounding box center [523, 410] width 621 height 16
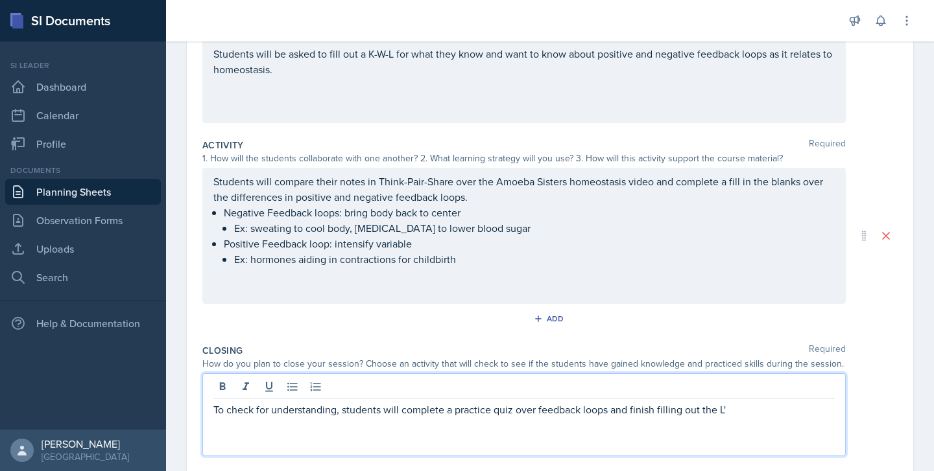
click at [716, 410] on p "To check for understanding, students will complete a practice quiz over feedbac…" at bounding box center [523, 410] width 621 height 16
click at [717, 411] on p "To check for understanding, students will complete a practice quiz over feedbac…" at bounding box center [523, 410] width 621 height 16
click at [789, 424] on div "To check for understanding, students will complete a practice quiz over feedbac…" at bounding box center [523, 415] width 643 height 83
click at [761, 412] on p "To check for understanding, students will complete a practice quiz over feedbac…" at bounding box center [523, 410] width 621 height 16
drag, startPoint x: 763, startPoint y: 415, endPoint x: 642, endPoint y: 414, distance: 120.6
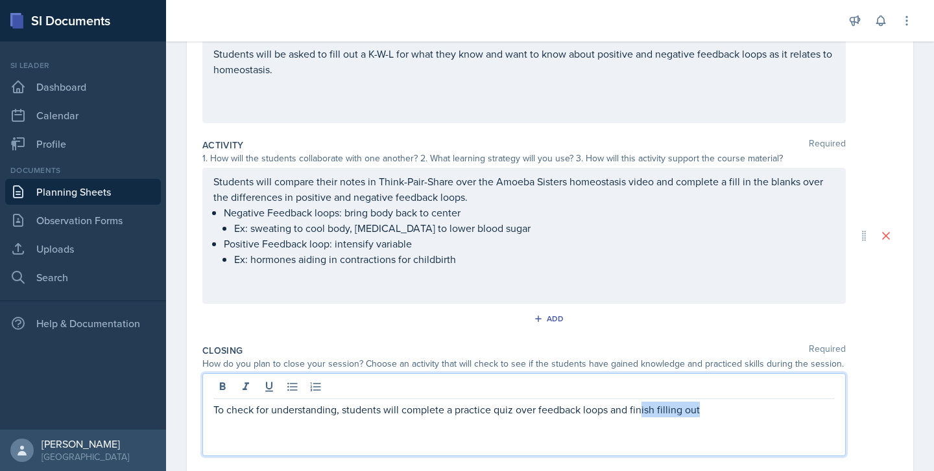
click at [642, 414] on p "To check for understanding, students will complete a practice quiz over feedbac…" at bounding box center [523, 410] width 621 height 16
click at [217, 276] on div "Students will compare their notes in Think-Pair-Share over the Amoeba Sisters h…" at bounding box center [523, 236] width 621 height 125
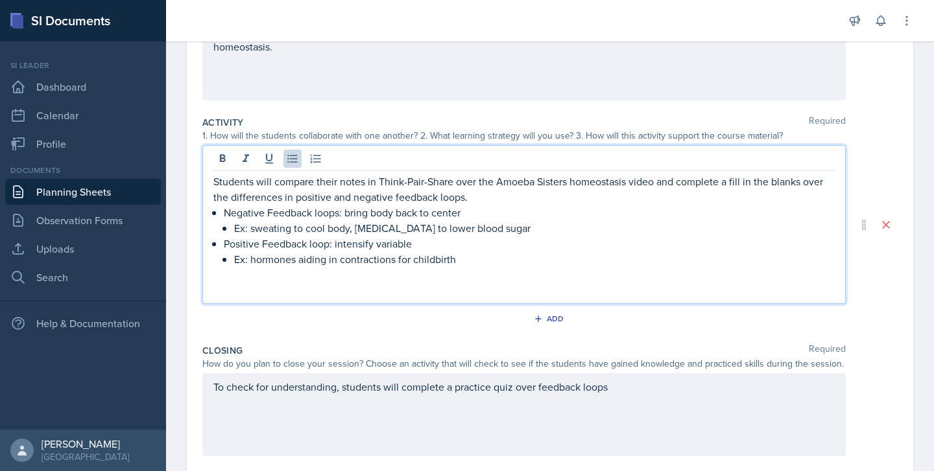
click at [512, 265] on p "Ex: hormones aiding in contractions for childbirth" at bounding box center [534, 260] width 601 height 16
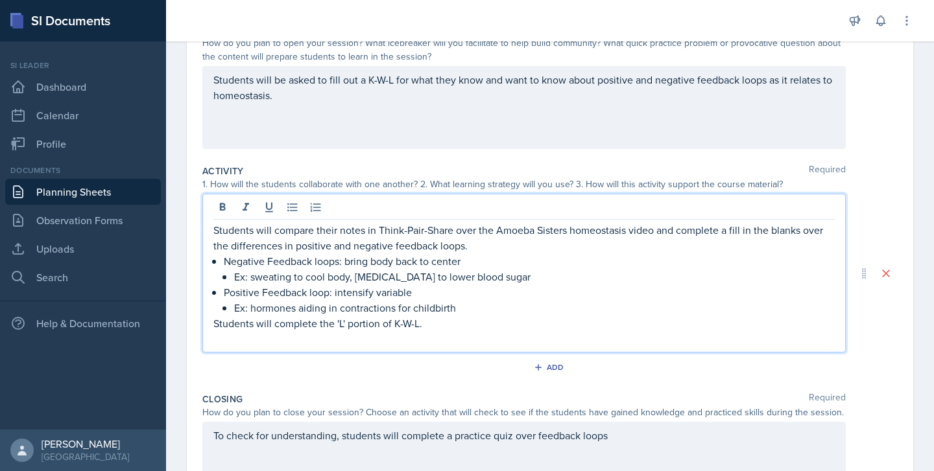
scroll to position [146, 0]
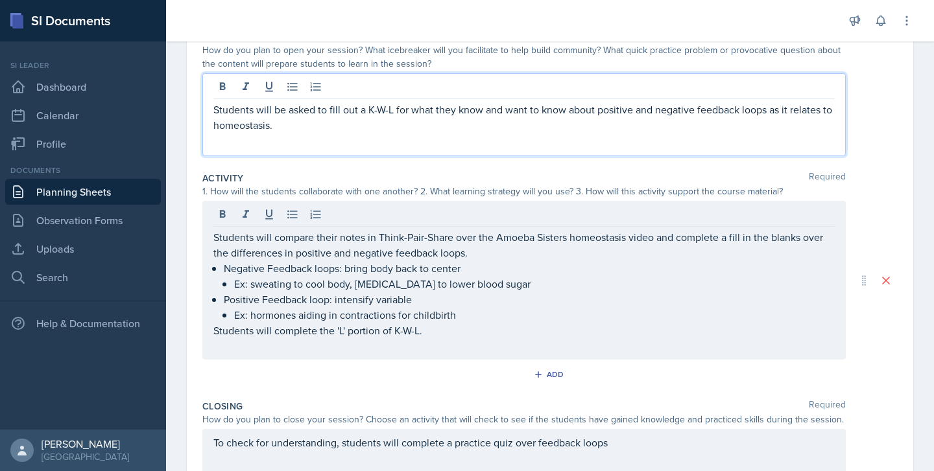
click at [390, 102] on p "Students will be asked to fill out a K-W-L for what they know and want to know …" at bounding box center [523, 117] width 621 height 31
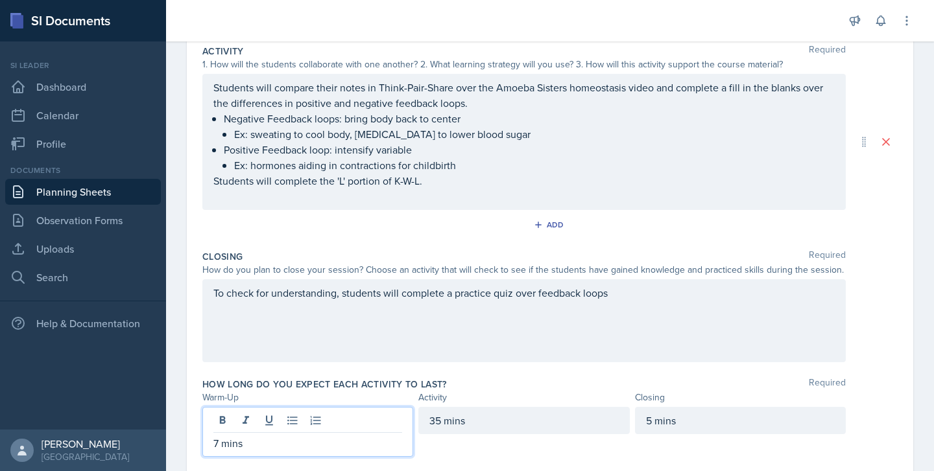
scroll to position [296, 0]
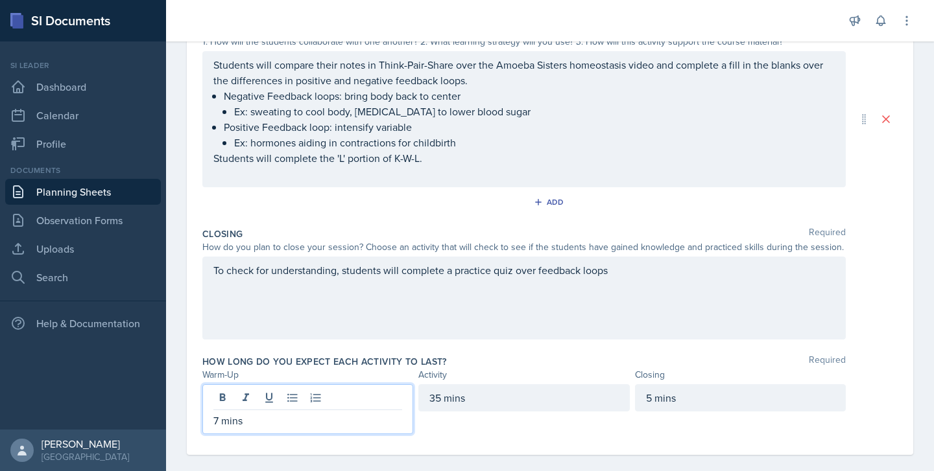
click at [221, 421] on p "7 mins" at bounding box center [307, 421] width 189 height 16
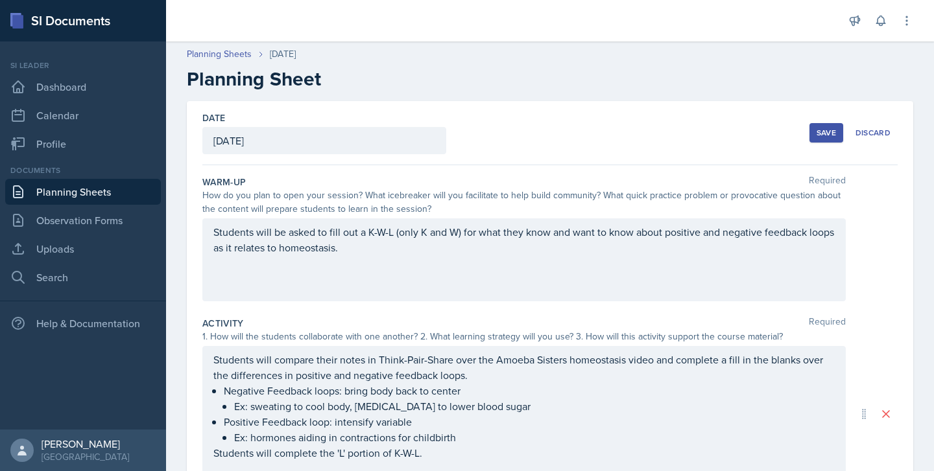
scroll to position [0, 0]
click at [460, 234] on div "Students will be asked to fill out a K-W-L (only K and W) for what they know an…" at bounding box center [523, 260] width 643 height 83
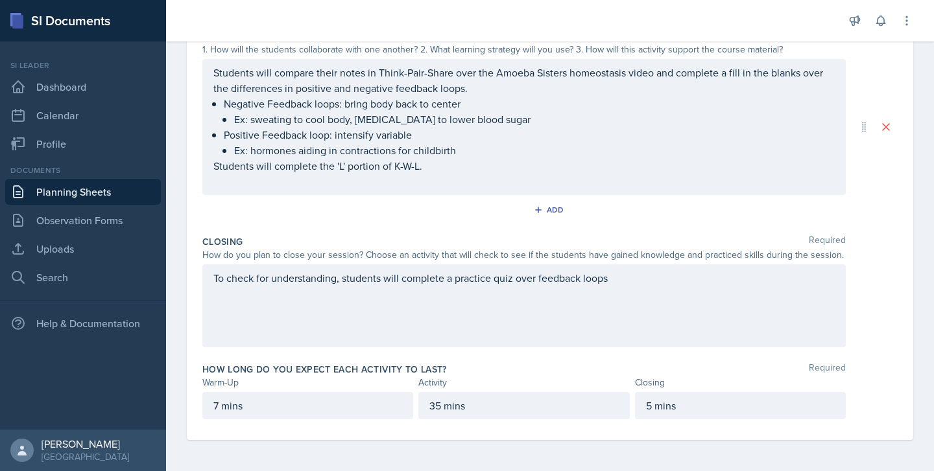
scroll to position [311, 0]
click at [446, 165] on p "Students will complete the 'L' portion of K-W-L." at bounding box center [523, 166] width 621 height 16
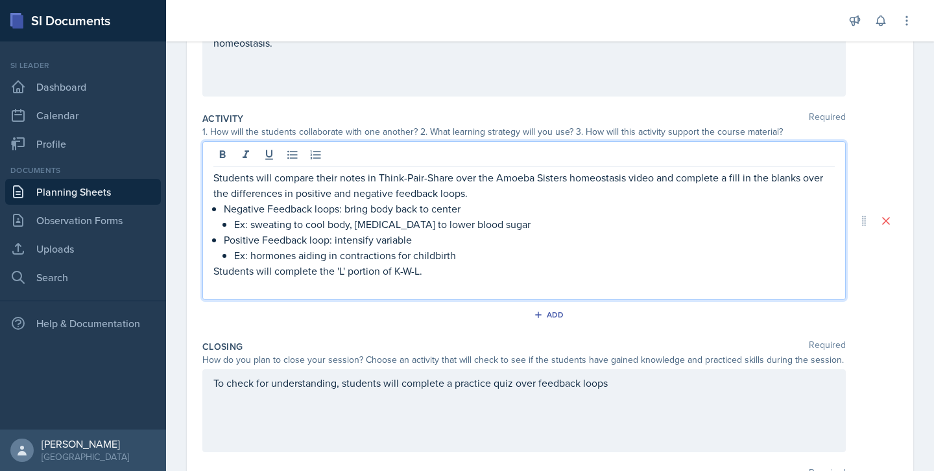
scroll to position [211, 0]
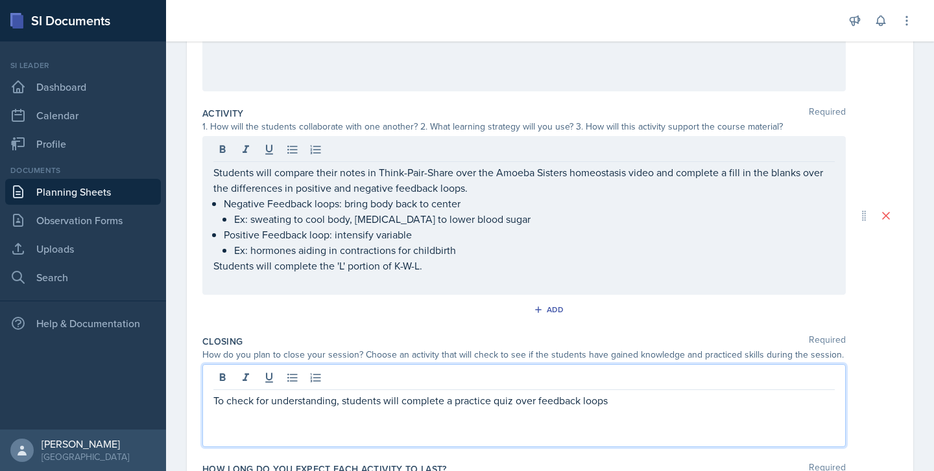
click at [624, 380] on div "To check for understanding, students will complete a practice quiz over feedbac…" at bounding box center [523, 405] width 643 height 83
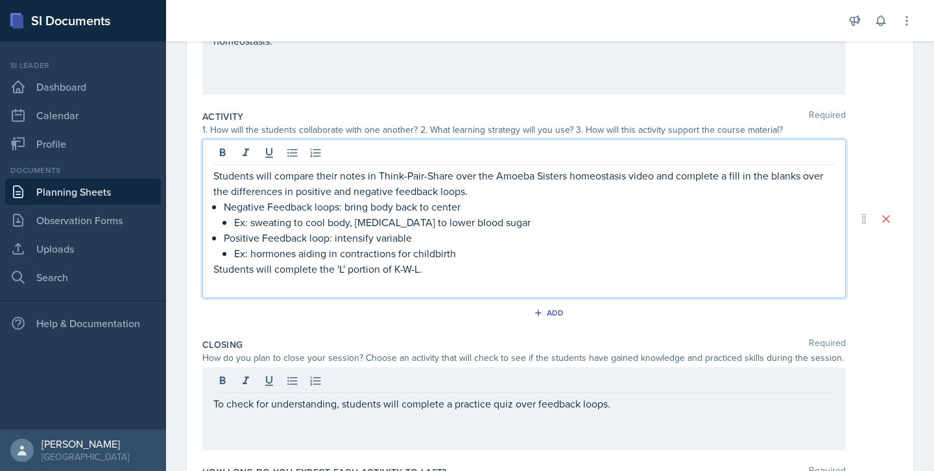
scroll to position [230, 0]
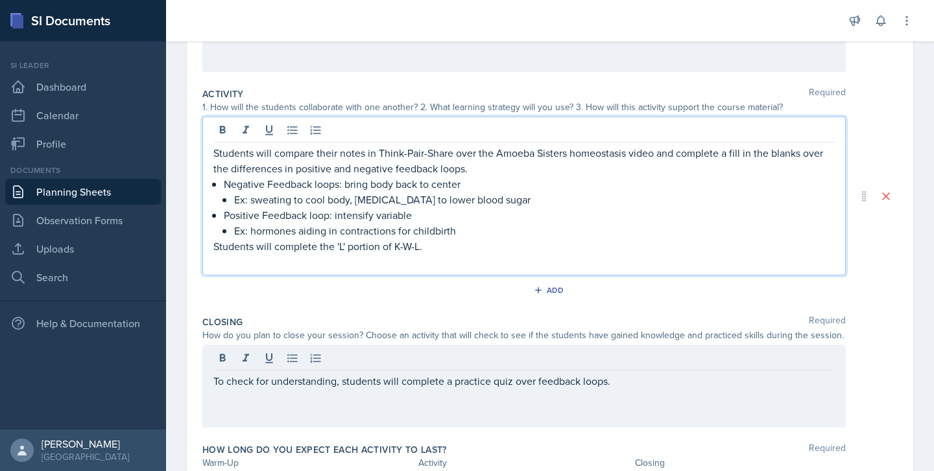
drag, startPoint x: 453, startPoint y: 256, endPoint x: 208, endPoint y: 255, distance: 245.1
click at [208, 255] on div "Students will compare their notes in Think-Pair-Share over the Amoeba Sisters h…" at bounding box center [523, 196] width 643 height 159
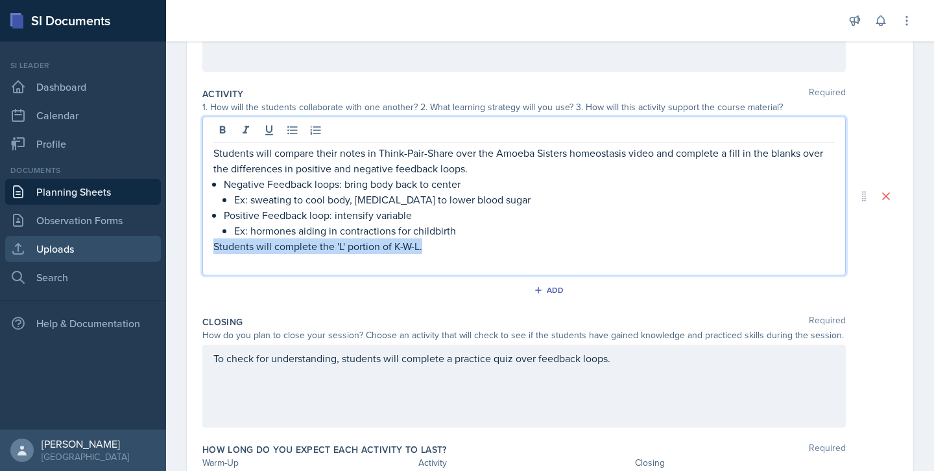
drag, startPoint x: 447, startPoint y: 248, endPoint x: 160, endPoint y: 243, distance: 286.7
click at [160, 243] on div "SI Documents Si leader Dashboard Calendar Profile Documents Planning Sheets Obs…" at bounding box center [467, 235] width 934 height 471
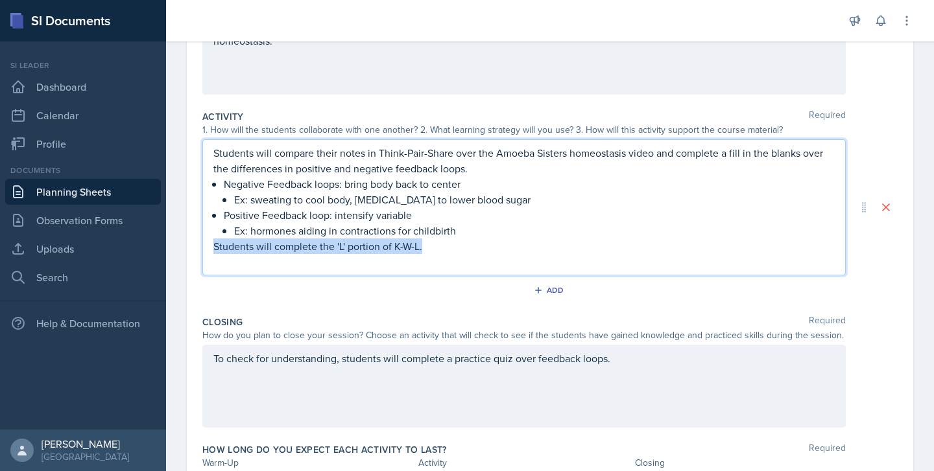
copy p "Students will complete the 'L' portion of K-W-L."
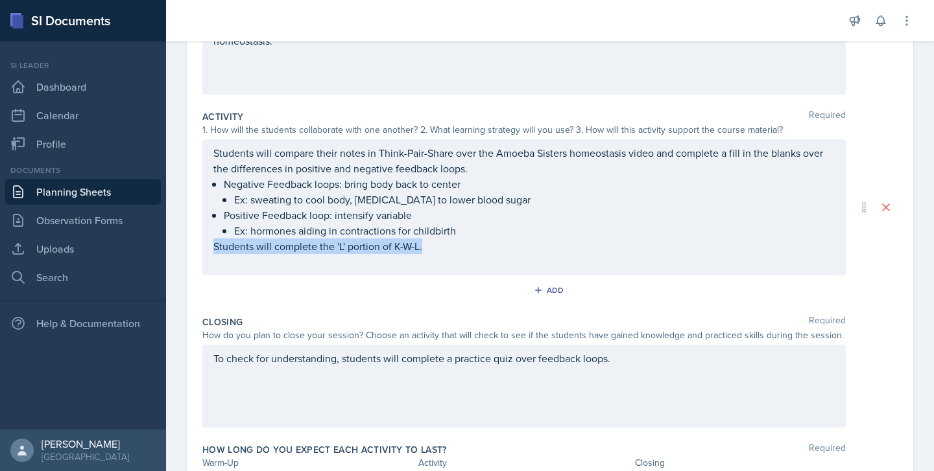
drag, startPoint x: 707, startPoint y: 376, endPoint x: 249, endPoint y: 376, distance: 457.9
click at [249, 376] on div "To check for understanding, students will complete a practice quiz over feedbac…" at bounding box center [523, 386] width 643 height 83
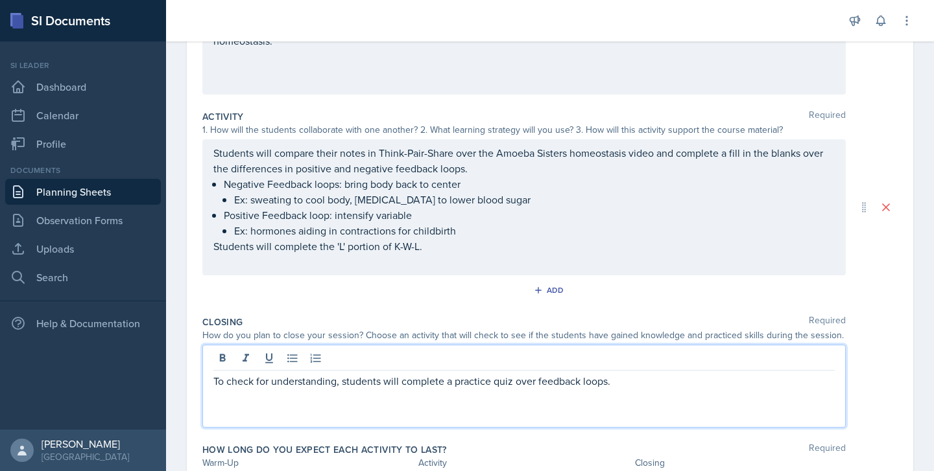
scroll to position [230, 0]
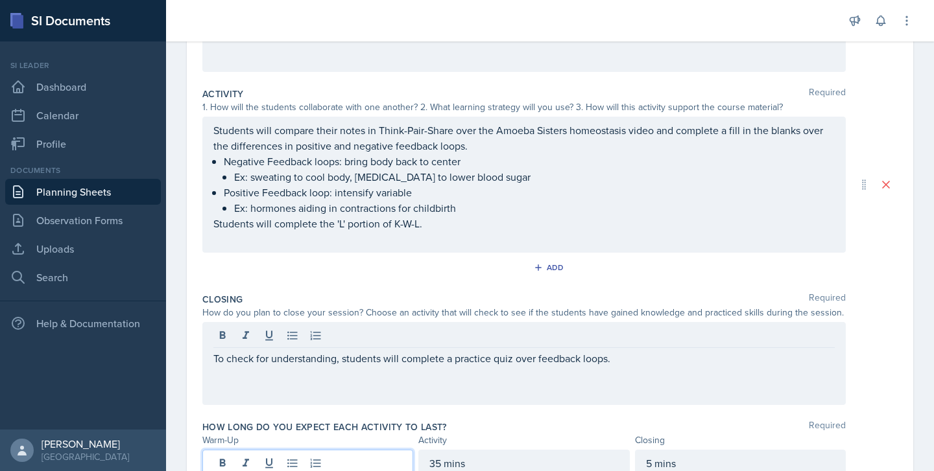
click at [217, 462] on div "7 mins" at bounding box center [307, 475] width 211 height 50
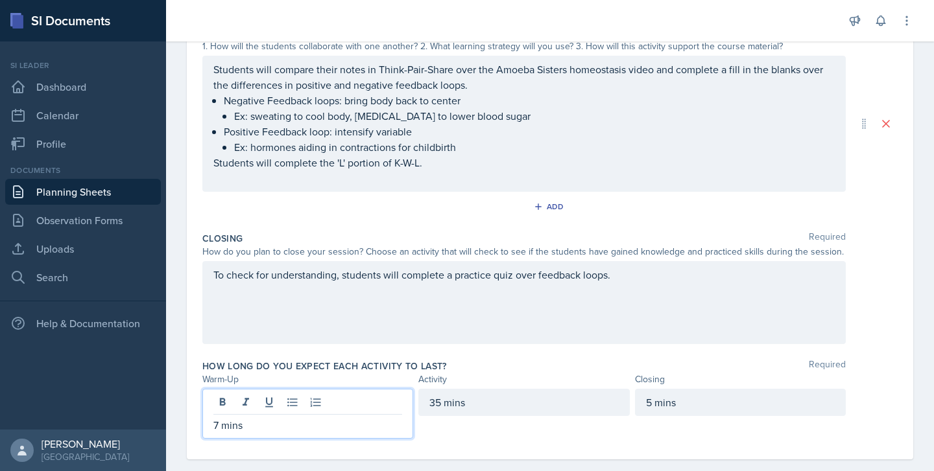
click at [484, 427] on div "35 mins" at bounding box center [523, 414] width 211 height 50
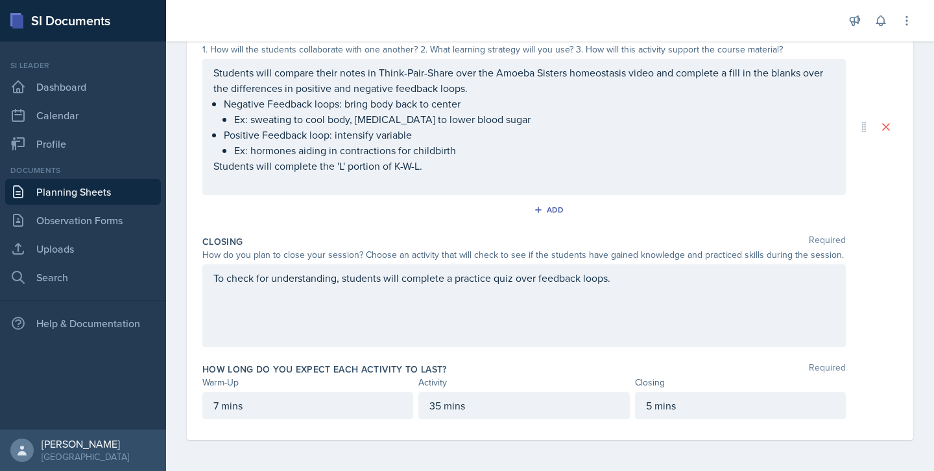
scroll to position [288, 0]
click at [220, 411] on div "7 mins" at bounding box center [307, 405] width 211 height 27
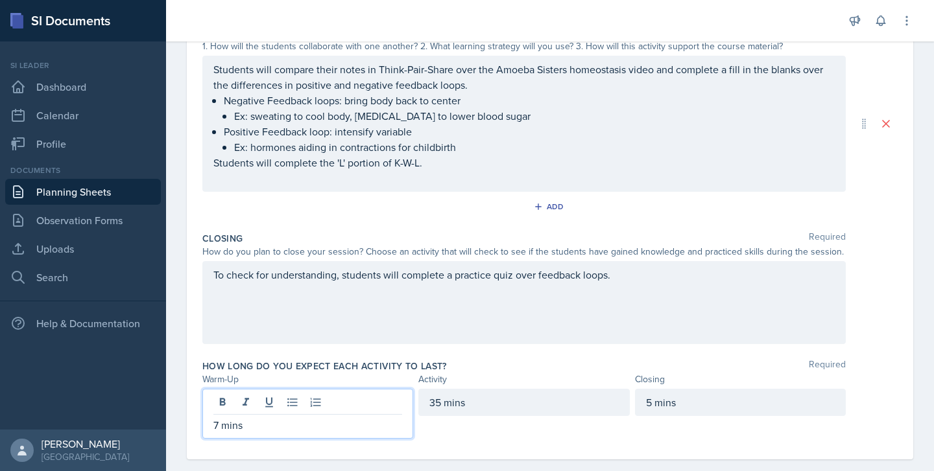
click at [219, 422] on p "7 mins" at bounding box center [307, 426] width 189 height 16
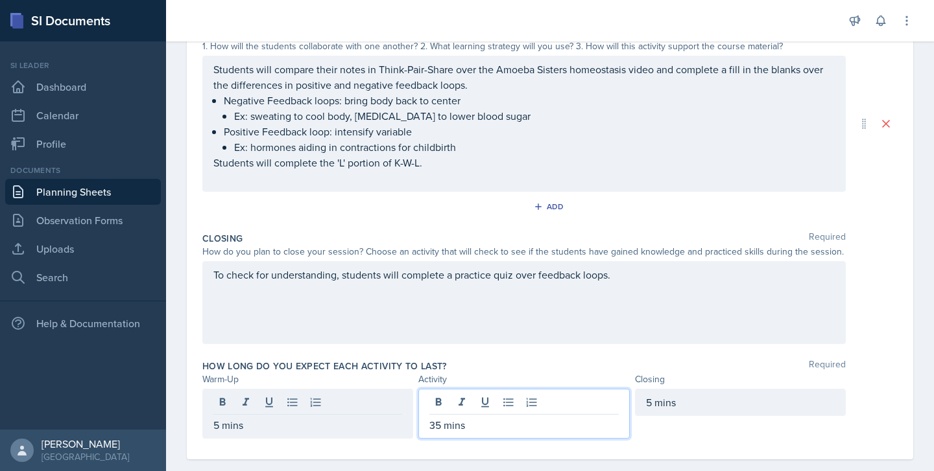
click at [438, 400] on div "35 mins" at bounding box center [523, 414] width 211 height 50
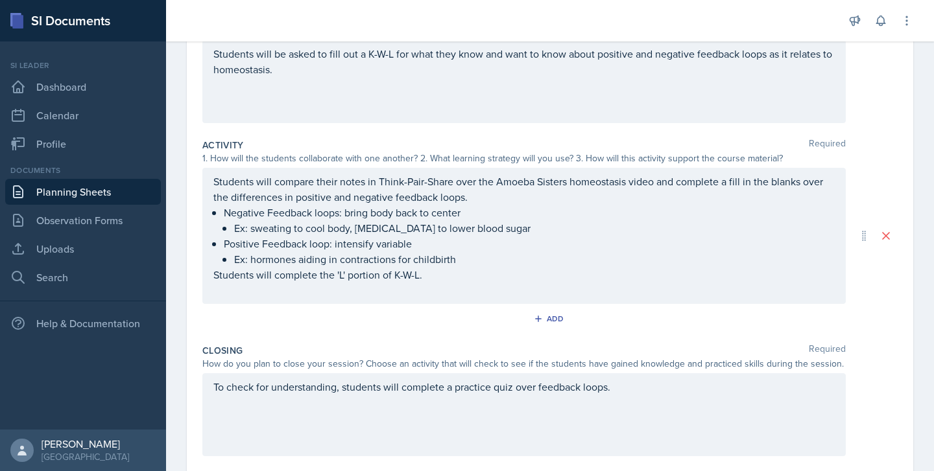
scroll to position [198, 0]
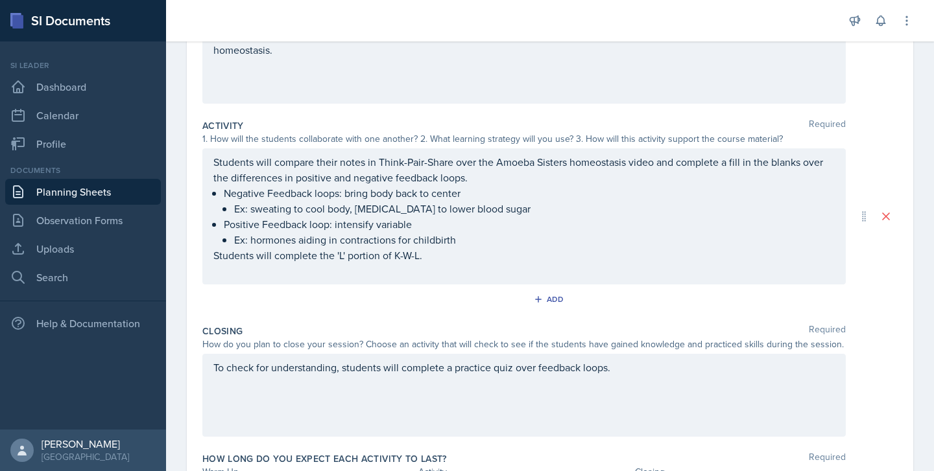
drag, startPoint x: 636, startPoint y: 379, endPoint x: 235, endPoint y: 390, distance: 400.9
click at [235, 390] on div "To check for understanding, students will complete a practice quiz over feedbac…" at bounding box center [523, 395] width 643 height 83
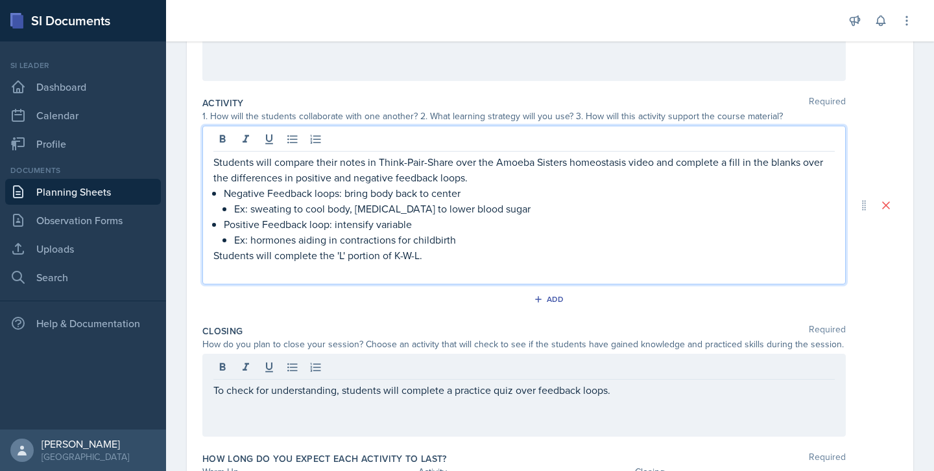
scroll to position [244, 0]
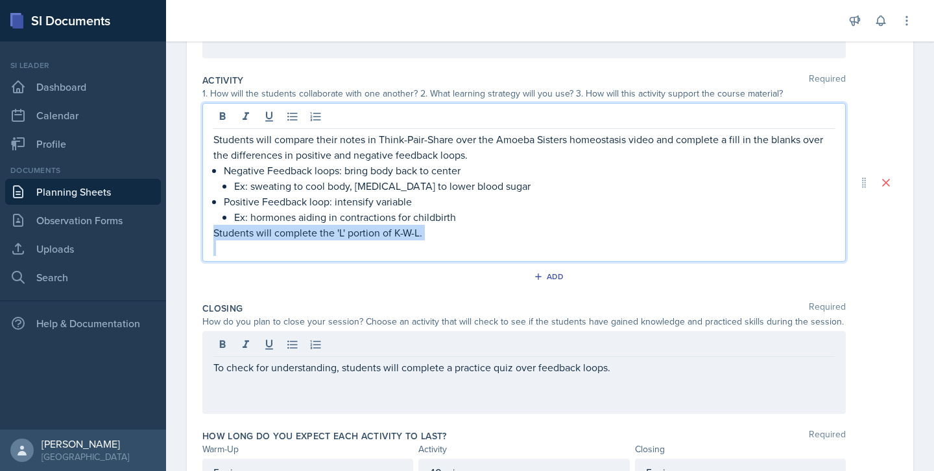
drag, startPoint x: 449, startPoint y: 241, endPoint x: 207, endPoint y: 234, distance: 242.0
click at [207, 234] on div "Students will compare their notes in Think-Pair-Share over the Amoeba Sisters h…" at bounding box center [523, 182] width 643 height 159
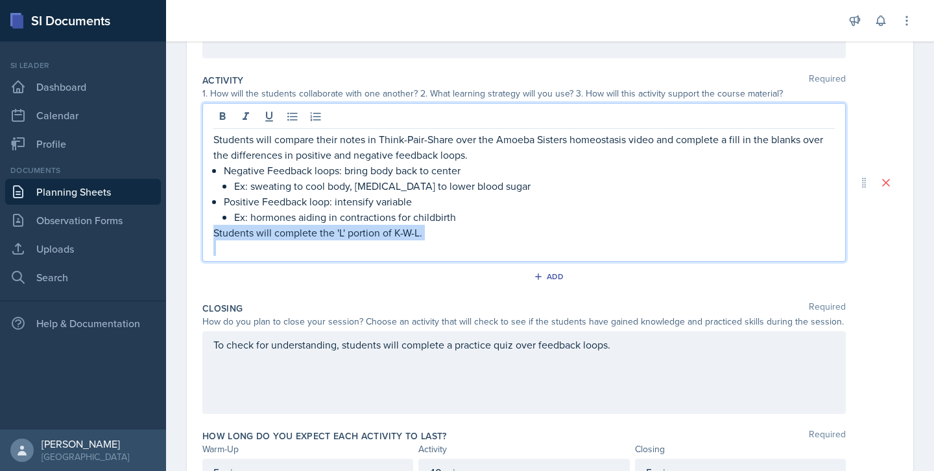
copy p "Students will complete the 'L' portion of K-W-L."
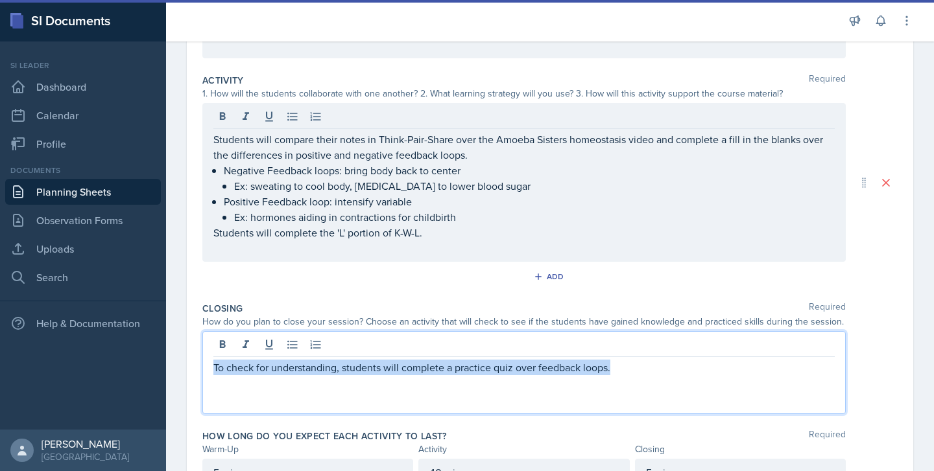
drag, startPoint x: 626, startPoint y: 352, endPoint x: 621, endPoint y: 374, distance: 23.3
click at [621, 374] on p "To check for understanding, students will complete a practice quiz over feedbac…" at bounding box center [523, 368] width 621 height 16
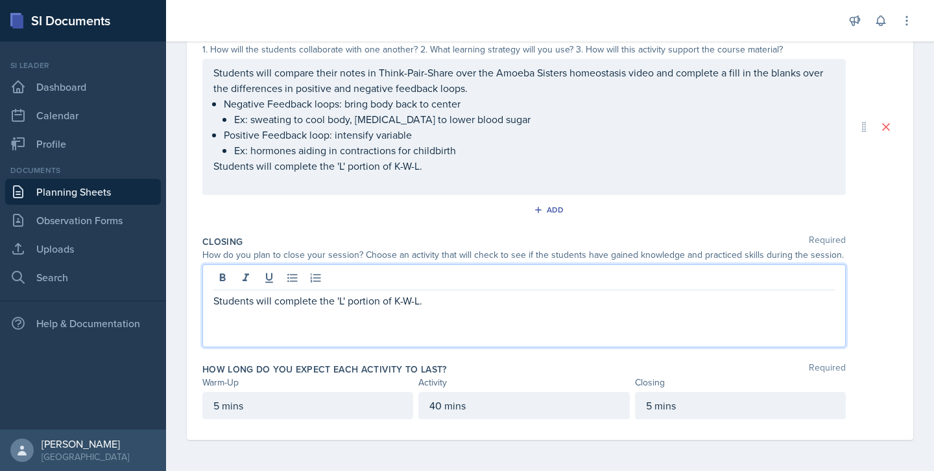
scroll to position [0, 0]
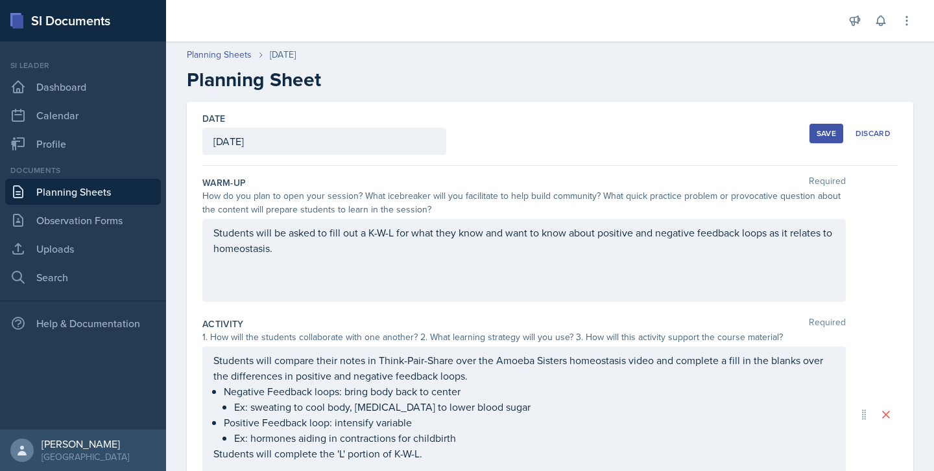
click at [822, 129] on div "Save" at bounding box center [826, 133] width 19 height 10
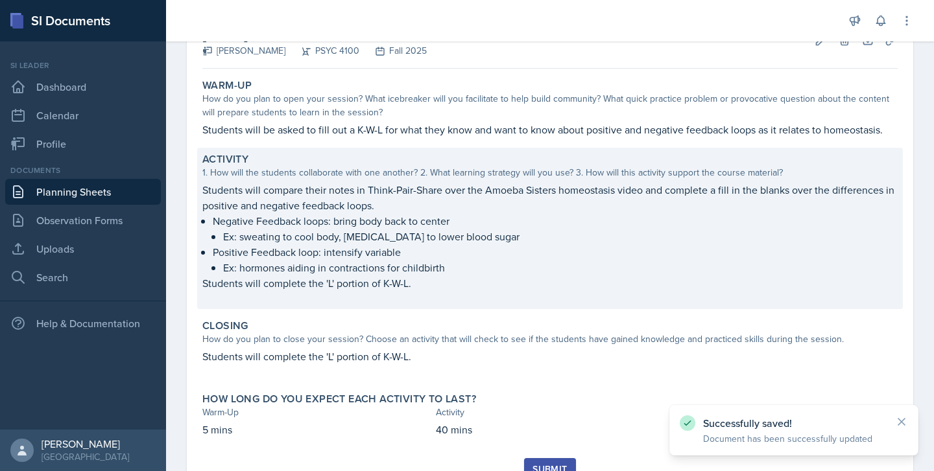
scroll to position [146, 0]
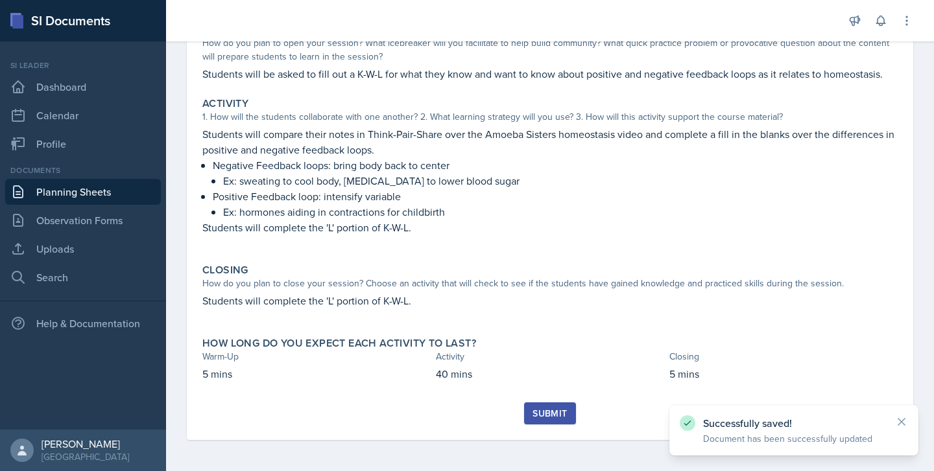
click at [547, 416] on div "Submit" at bounding box center [549, 414] width 34 height 10
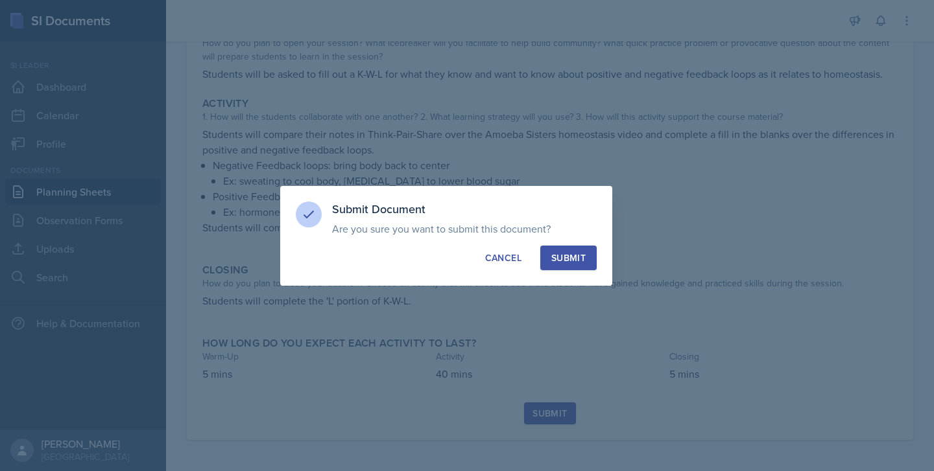
click at [562, 246] on button "Submit" at bounding box center [568, 258] width 56 height 25
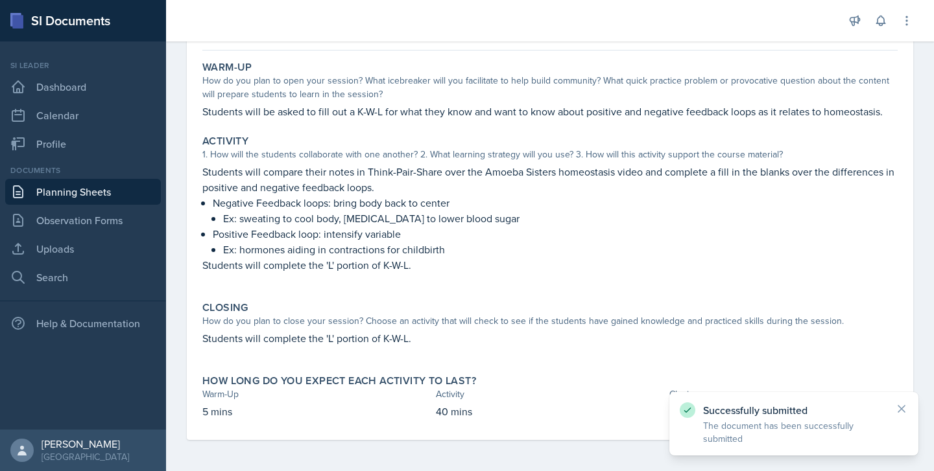
scroll to position [0, 0]
